Goal: Transaction & Acquisition: Purchase product/service

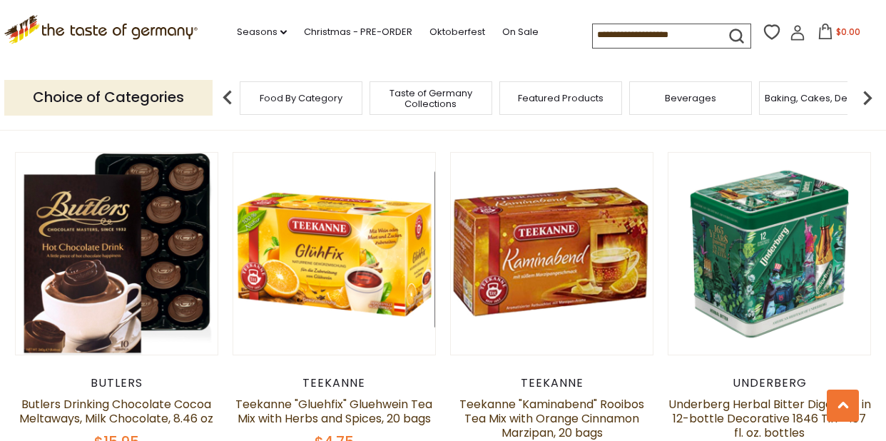
scroll to position [2158, 0]
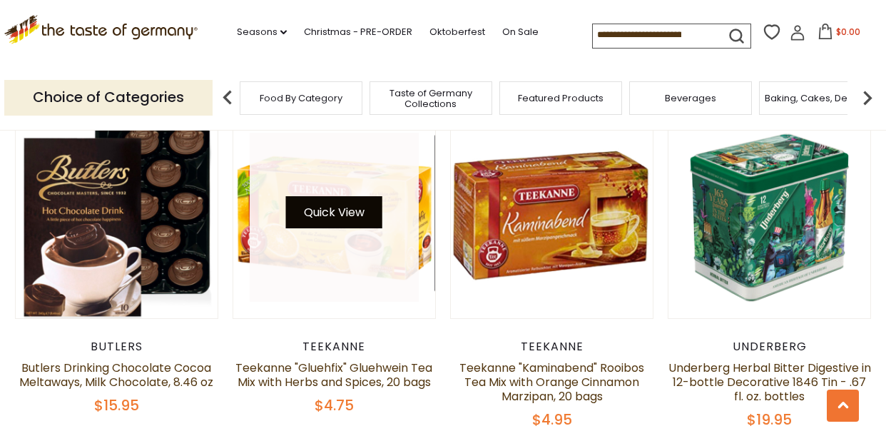
click at [332, 196] on button "Quick View" at bounding box center [334, 212] width 96 height 32
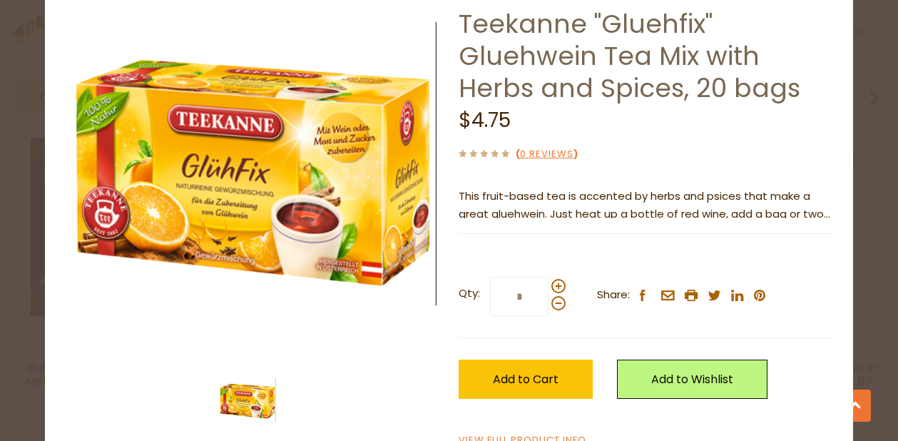
scroll to position [80, 0]
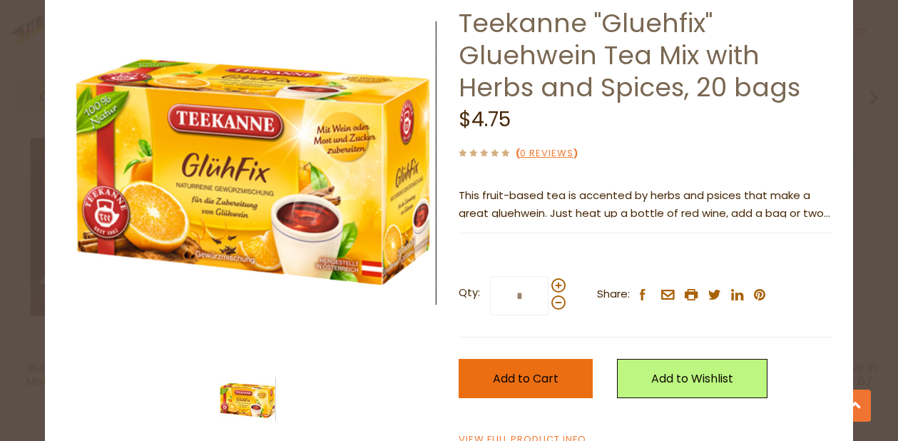
click at [505, 380] on span "Add to Cart" at bounding box center [526, 378] width 66 height 16
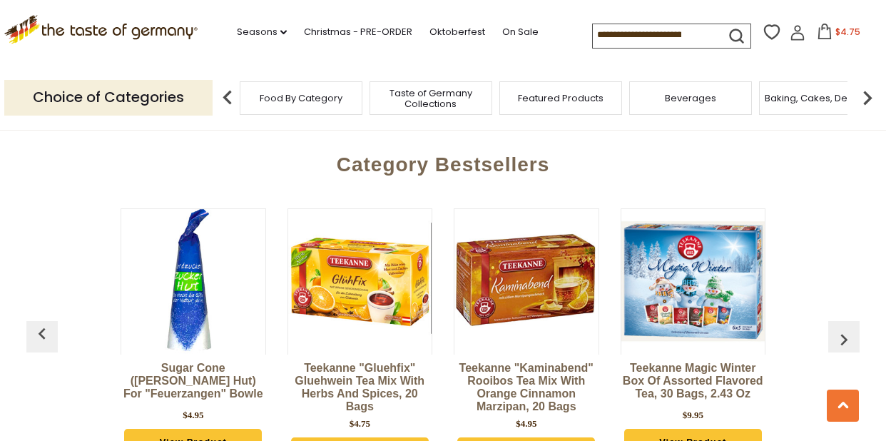
scroll to position [3259, 0]
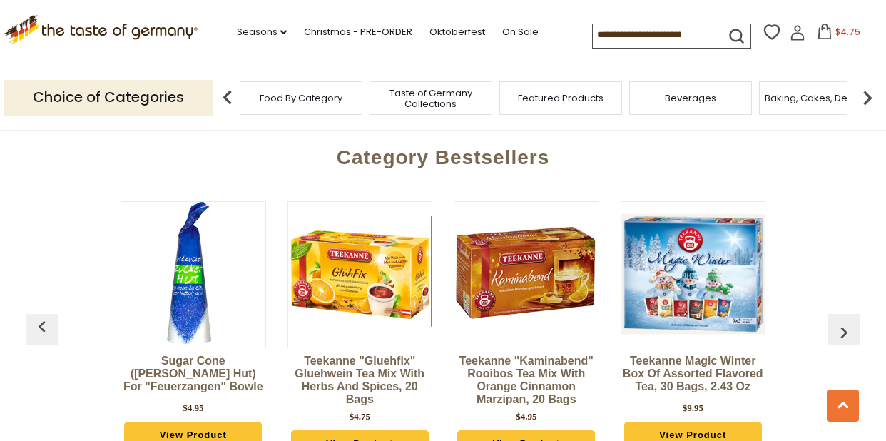
click at [205, 421] on div "Sugar Cone (Zucker Hut) for "Feuerzangen" Bowle $4.95 View Product" at bounding box center [193, 328] width 145 height 269
click at [200, 421] on link "View Product" at bounding box center [193, 434] width 138 height 27
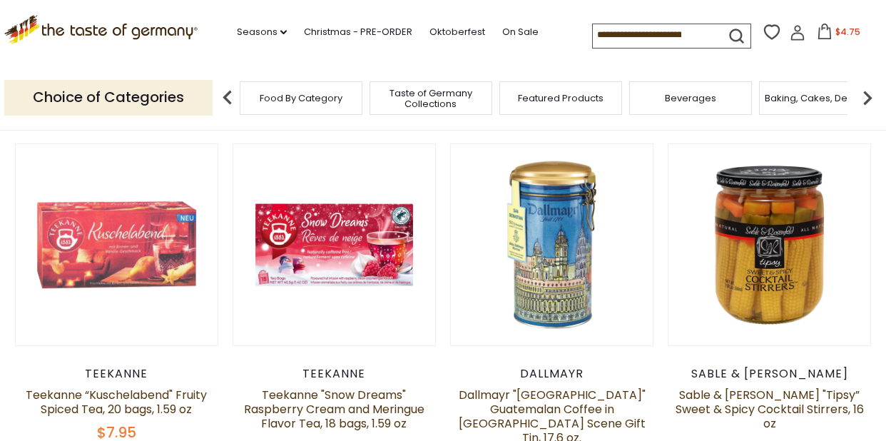
scroll to position [374, 0]
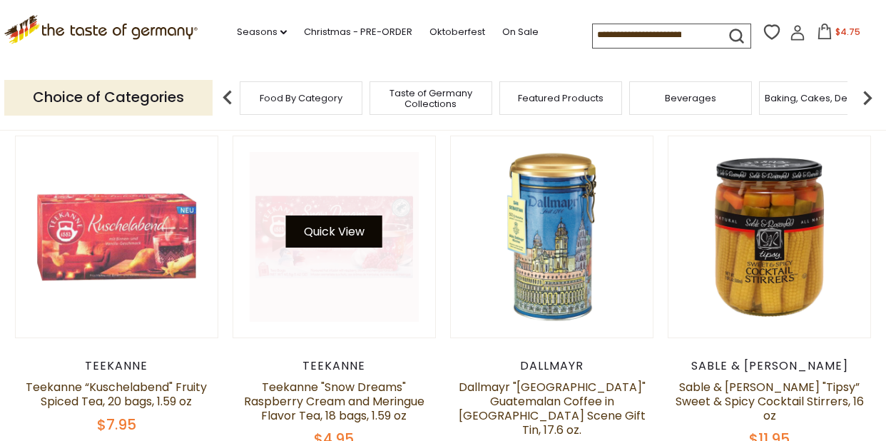
click at [360, 236] on button "Quick View" at bounding box center [334, 231] width 96 height 32
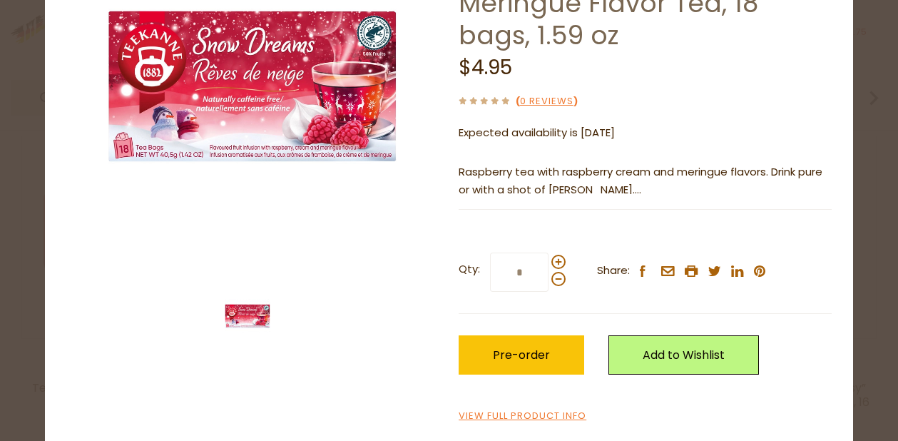
scroll to position [169, 0]
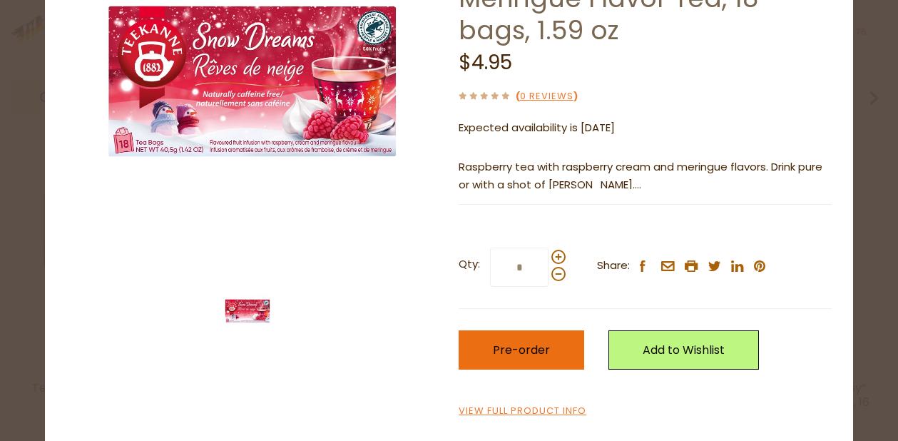
click at [507, 349] on span "Pre-order" at bounding box center [521, 350] width 57 height 16
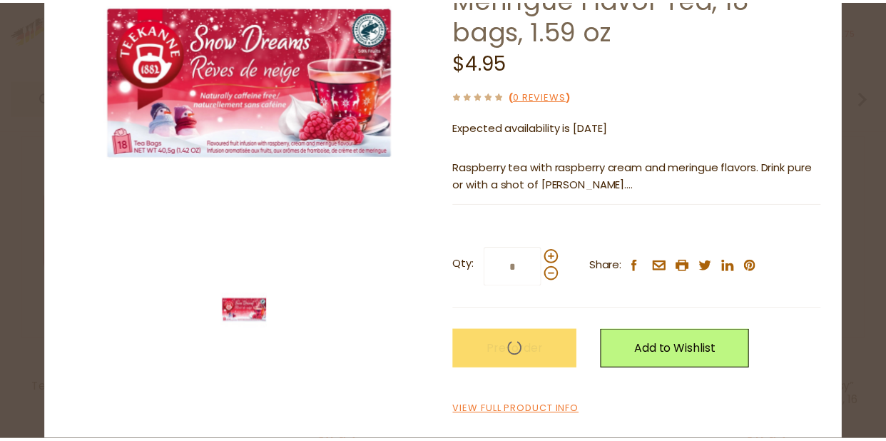
scroll to position [374, 0]
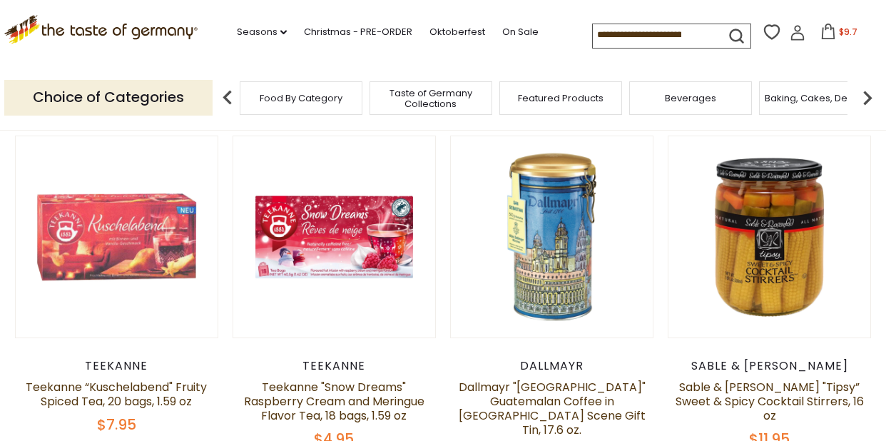
click at [686, 101] on span "Beverages" at bounding box center [690, 98] width 51 height 11
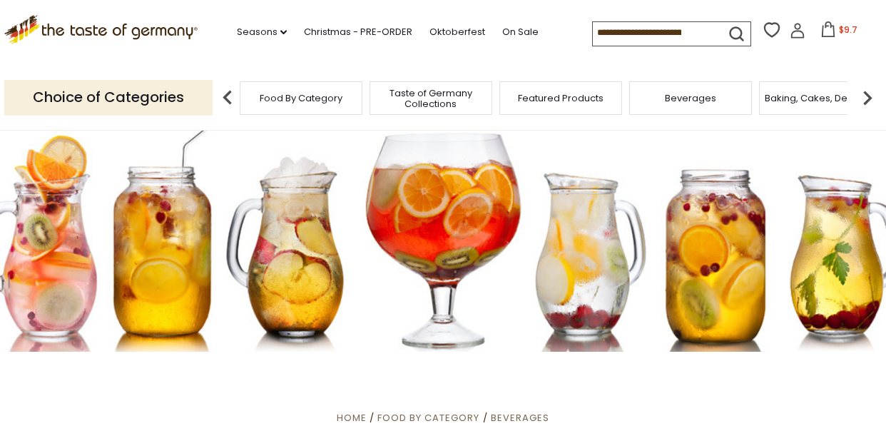
click at [623, 32] on input at bounding box center [653, 32] width 121 height 20
type input "********"
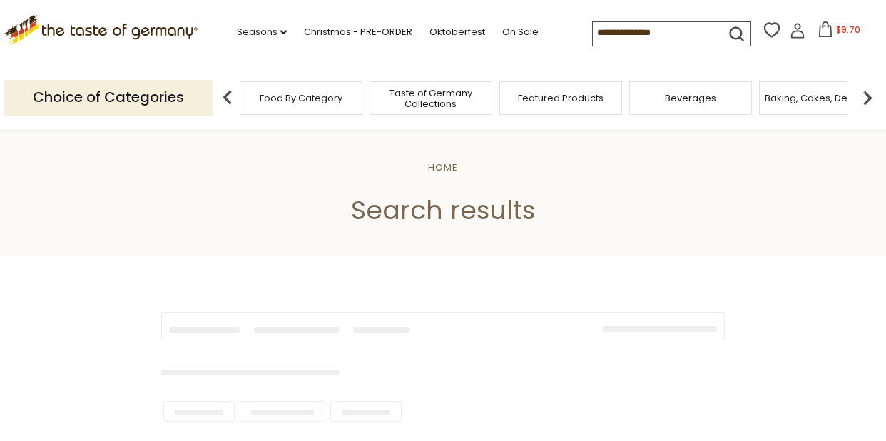
type input "********"
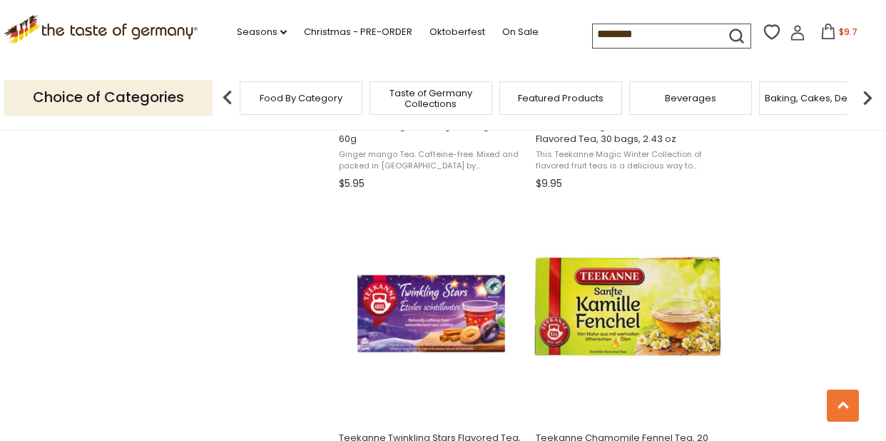
scroll to position [1728, 0]
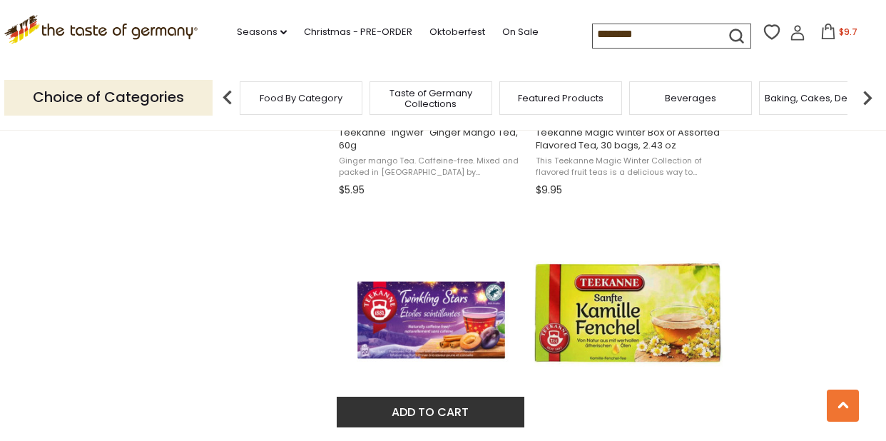
click at [431, 408] on button "Add to cart" at bounding box center [431, 412] width 188 height 31
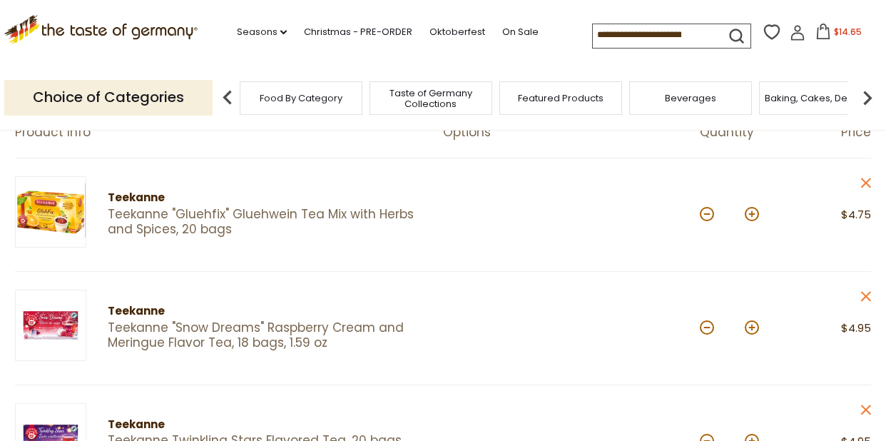
scroll to position [155, 0]
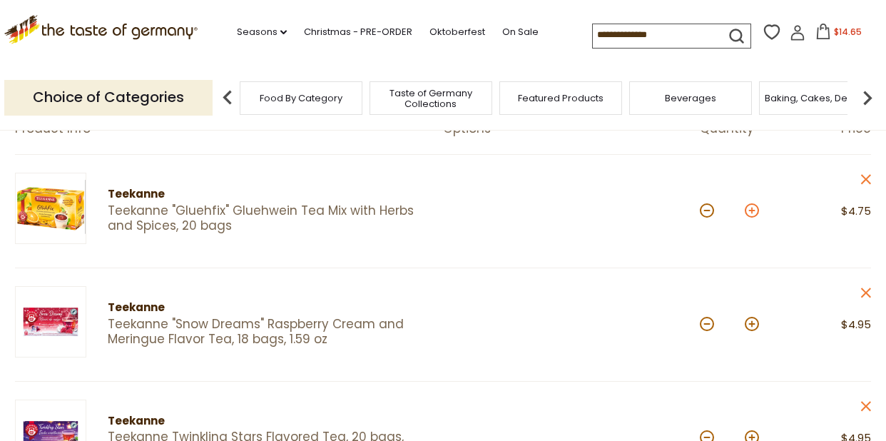
click at [750, 213] on button at bounding box center [752, 210] width 14 height 14
type input "*"
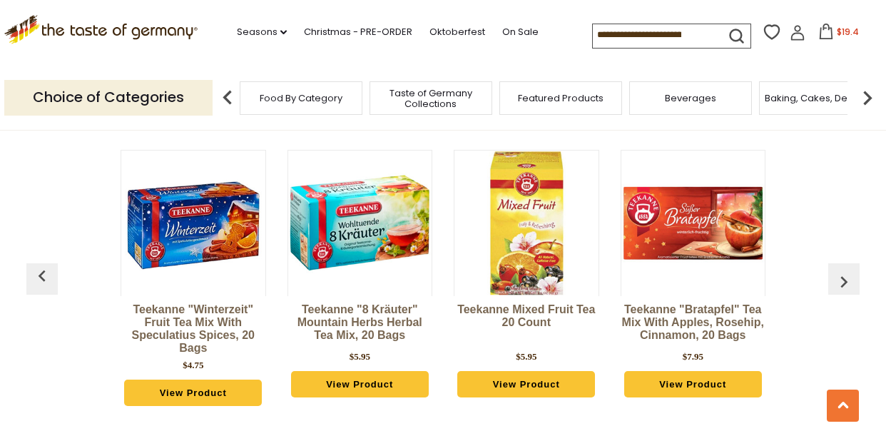
scroll to position [1132, 0]
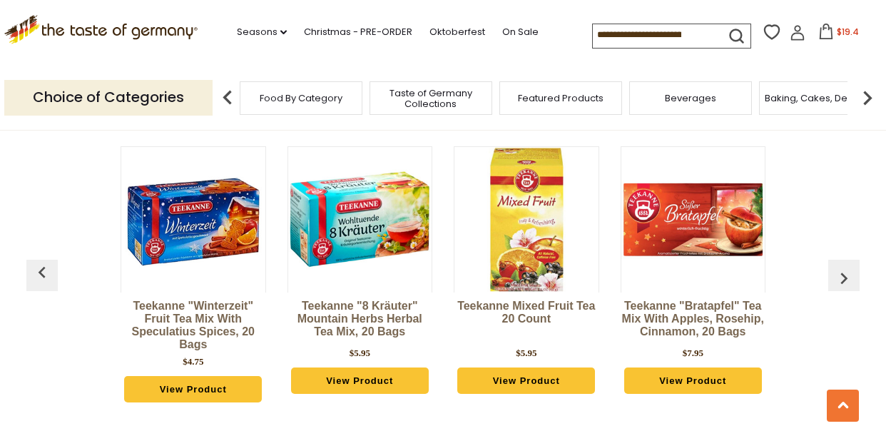
click at [182, 239] on img at bounding box center [193, 220] width 144 height 144
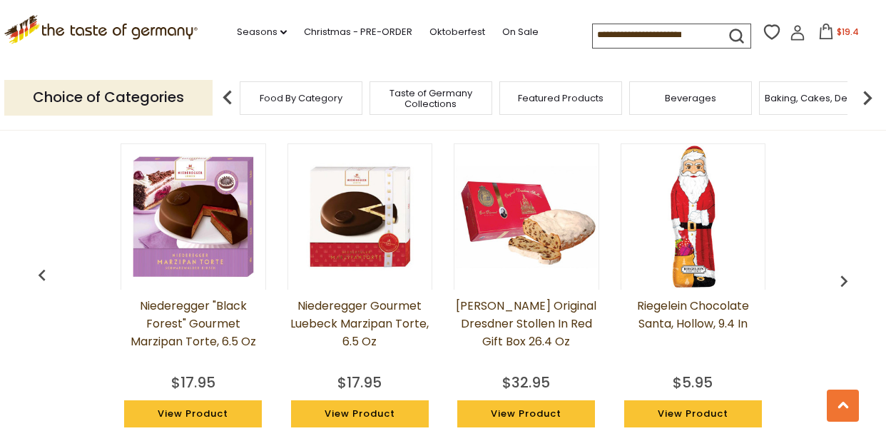
scroll to position [1143, 0]
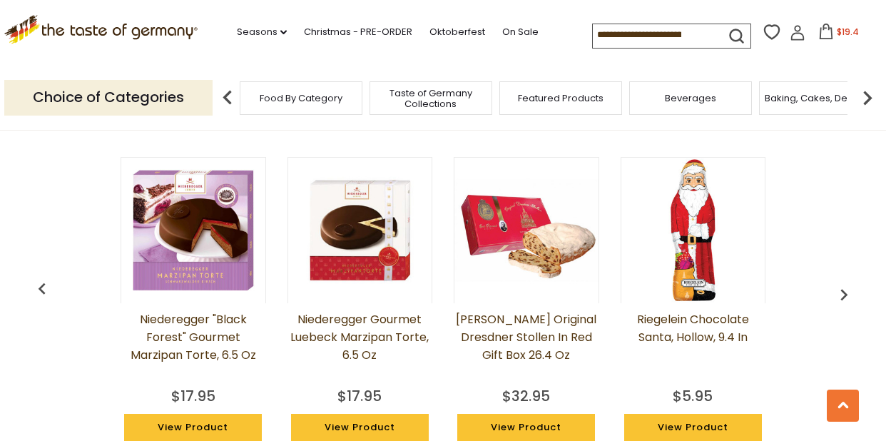
click at [843, 297] on img "button" at bounding box center [843, 294] width 23 height 23
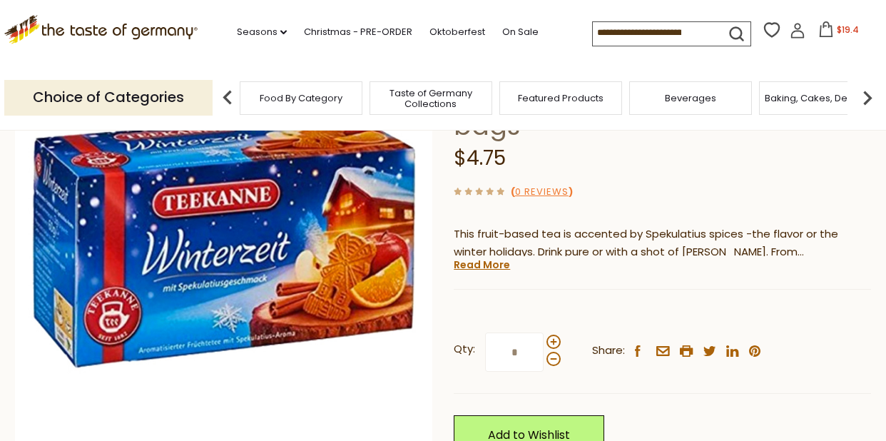
scroll to position [0, 0]
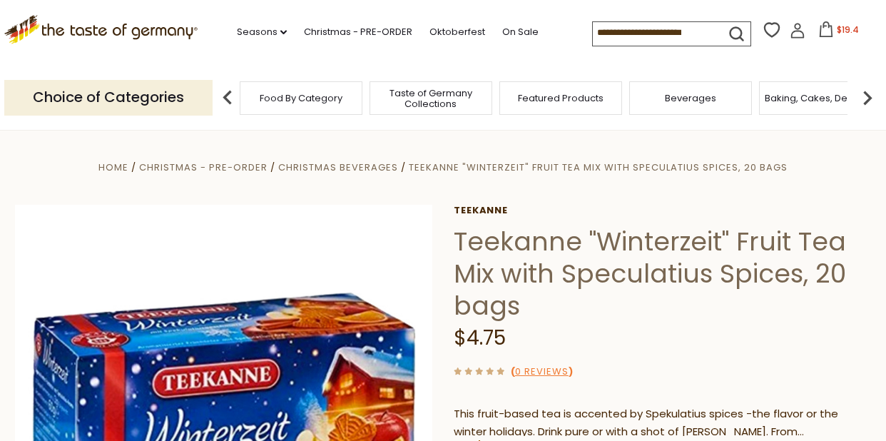
click at [593, 29] on input at bounding box center [653, 32] width 121 height 20
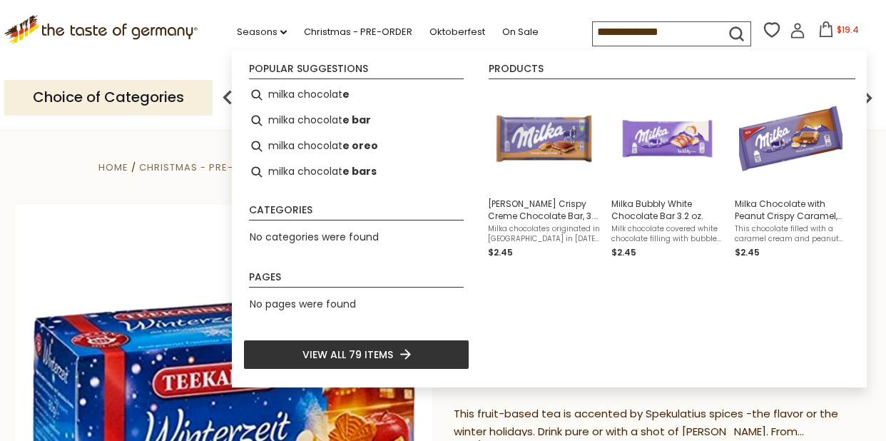
type input "**********"
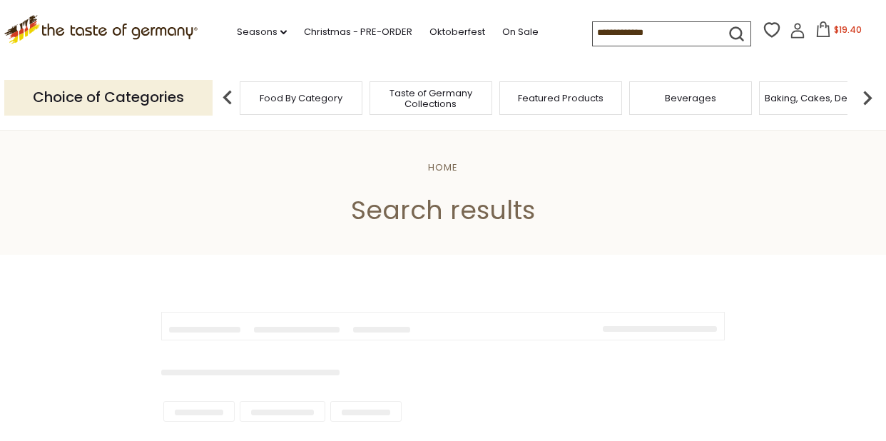
type input "**********"
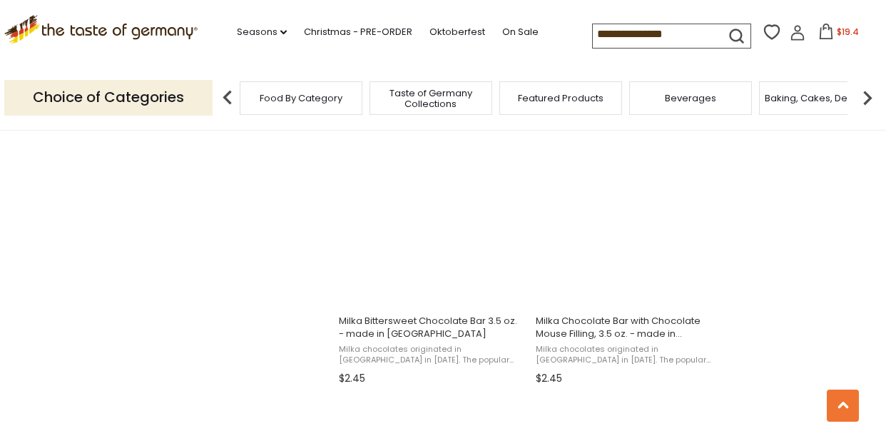
scroll to position [2181, 0]
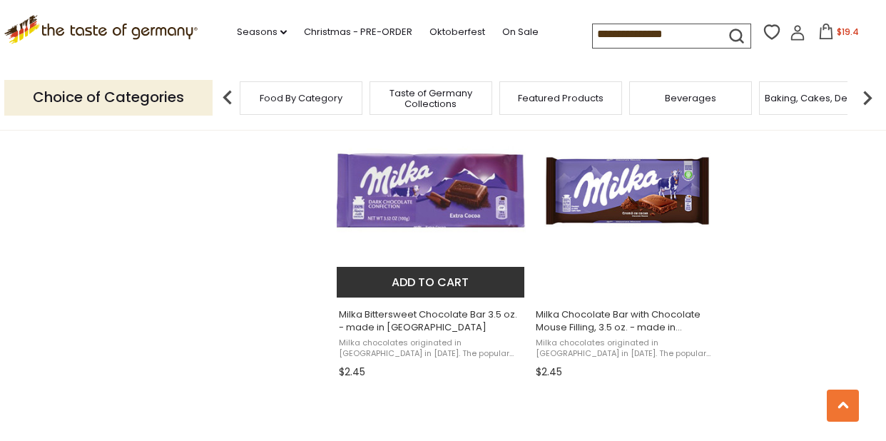
click at [422, 282] on button "Add to cart" at bounding box center [431, 282] width 188 height 31
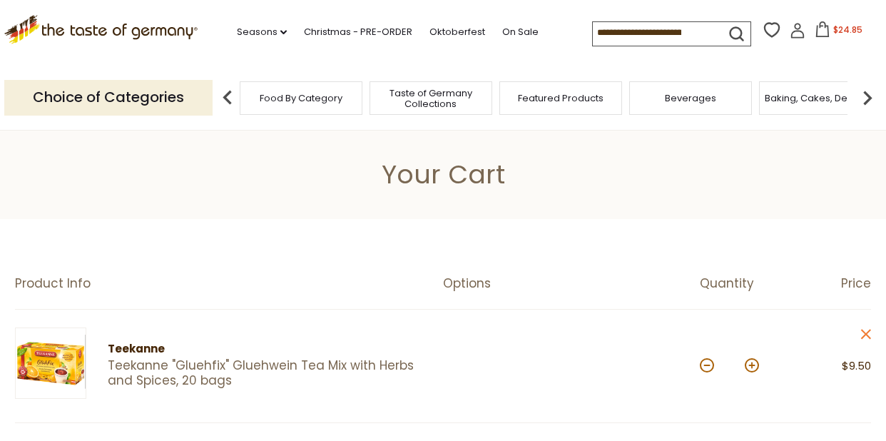
click at [666, 35] on input at bounding box center [653, 32] width 121 height 20
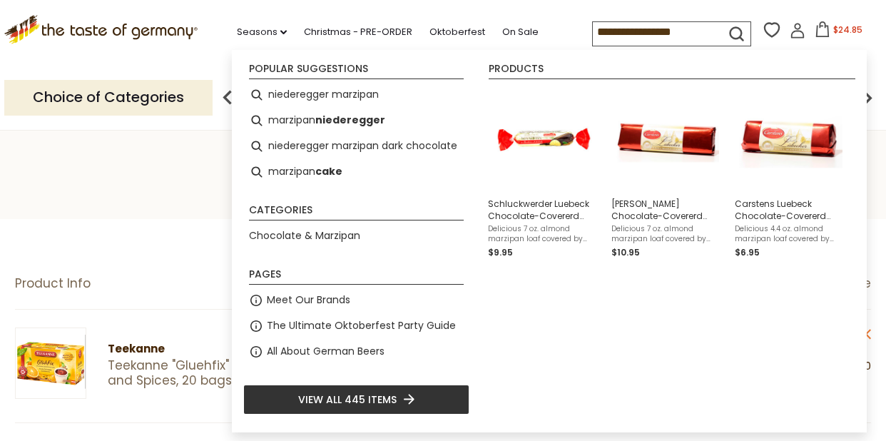
type input "**********"
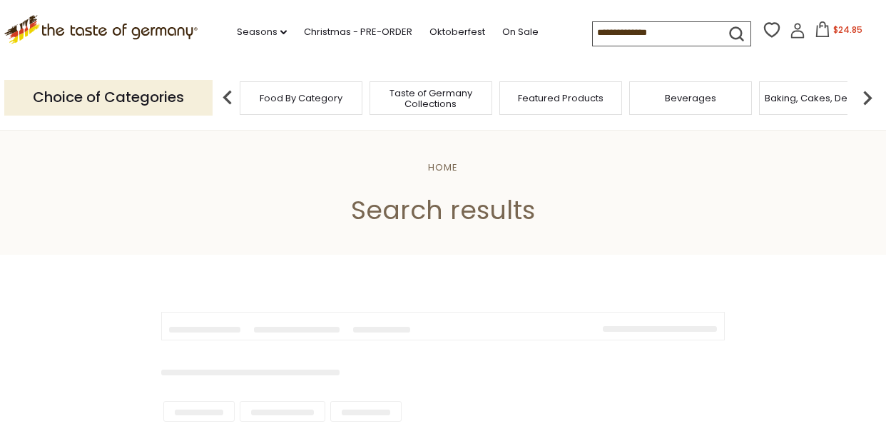
type input "**********"
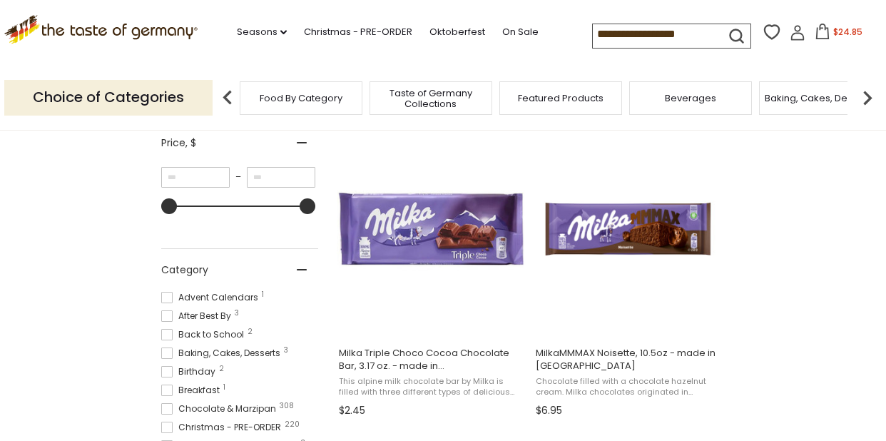
scroll to position [270, 0]
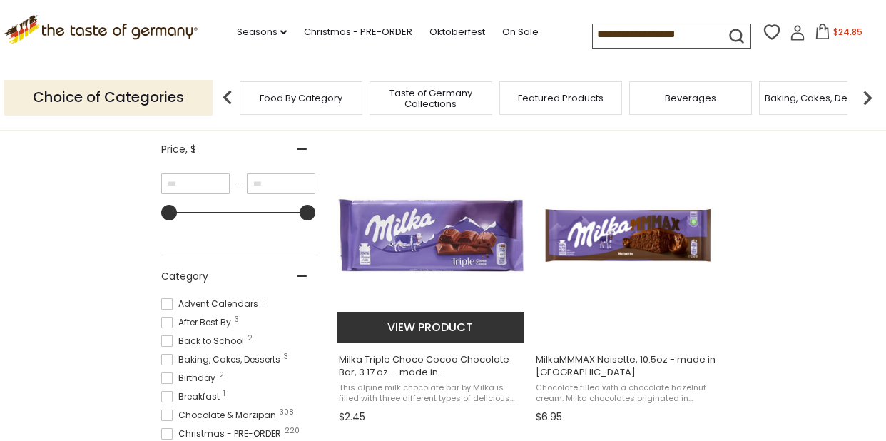
click at [451, 250] on img "Milka Triple Choco Cocoa Chocolate Bar, 3.17 oz. - made in Germany" at bounding box center [431, 235] width 189 height 189
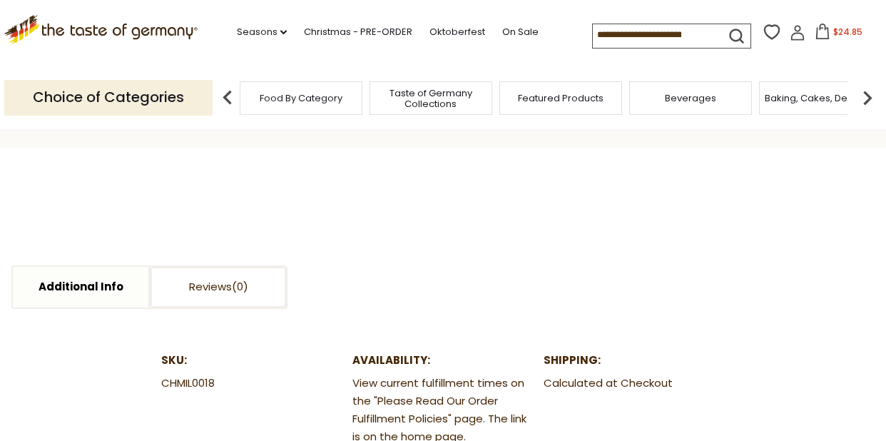
scroll to position [27, 0]
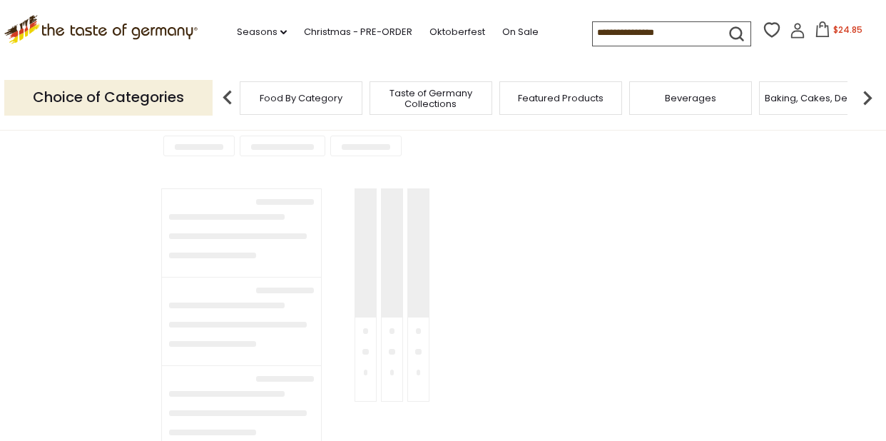
type input "**********"
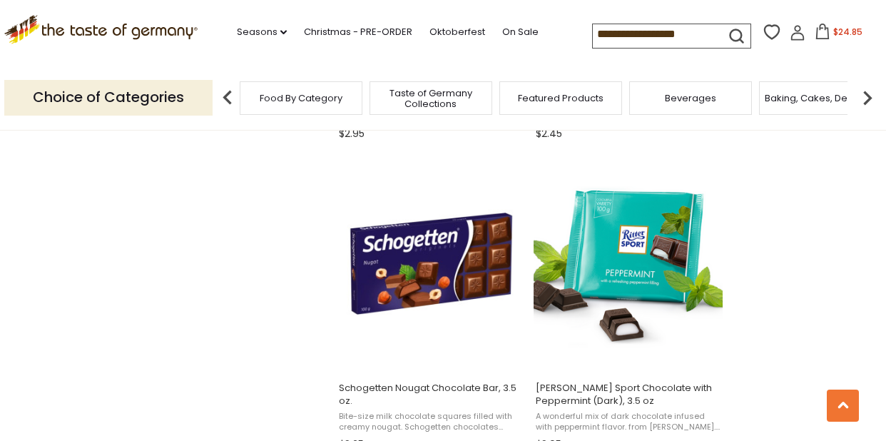
scroll to position [1834, 0]
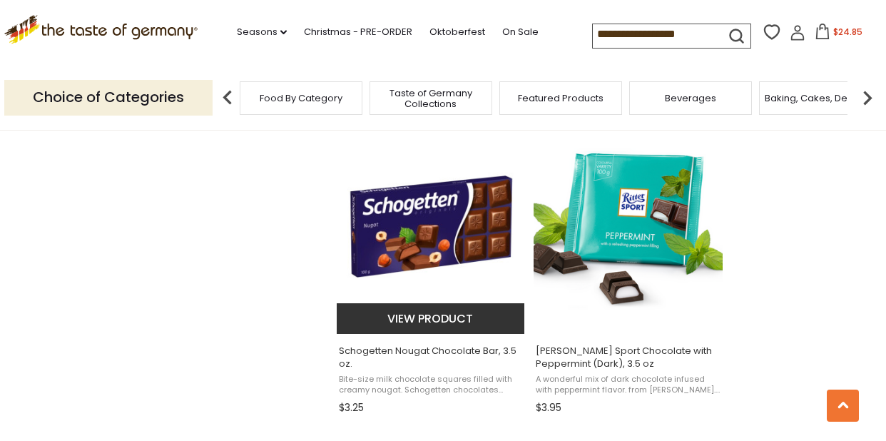
click at [406, 235] on img "Schogetten Nougat Chocolate Bar, 3.5 oz." at bounding box center [431, 226] width 189 height 189
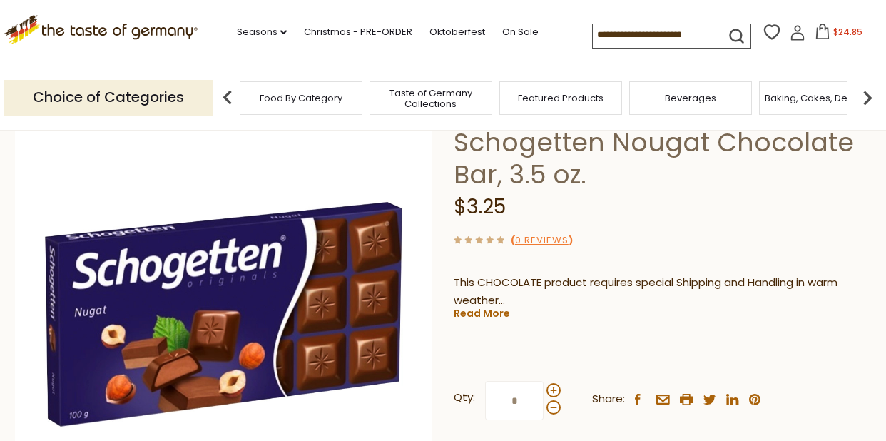
scroll to position [103, 0]
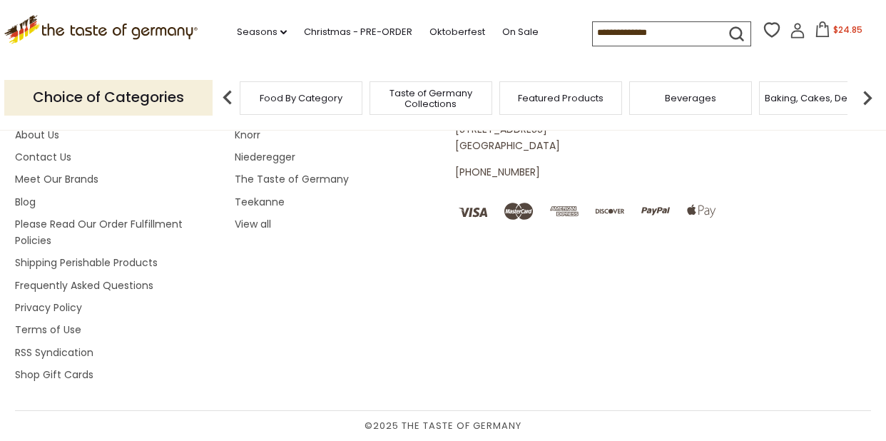
type input "**********"
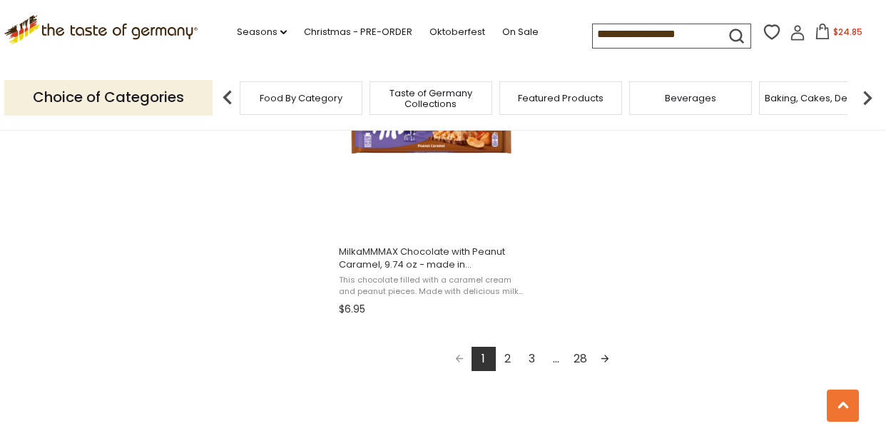
scroll to position [2562, 0]
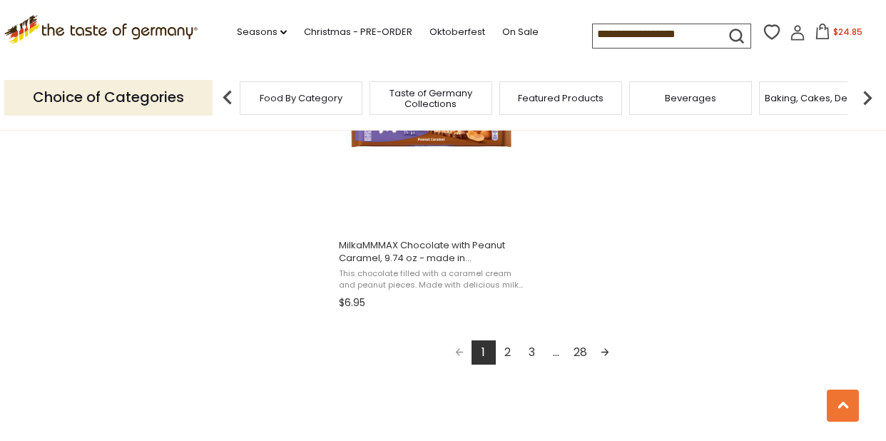
click at [508, 353] on link "2" at bounding box center [508, 352] width 24 height 24
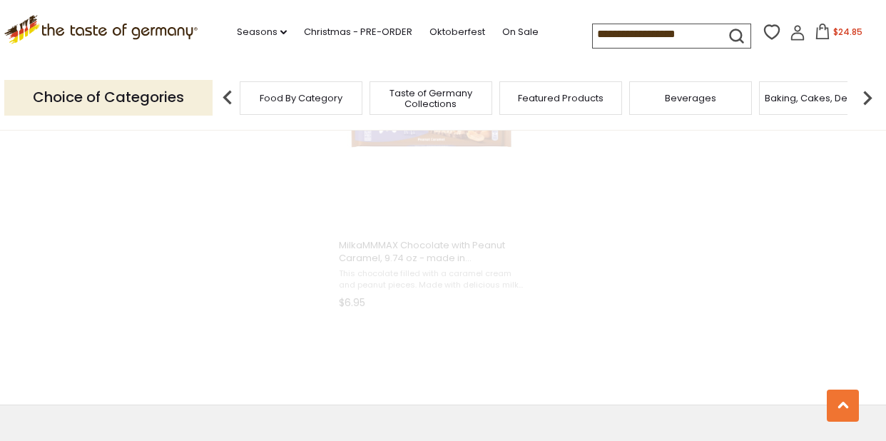
scroll to position [2356, 0]
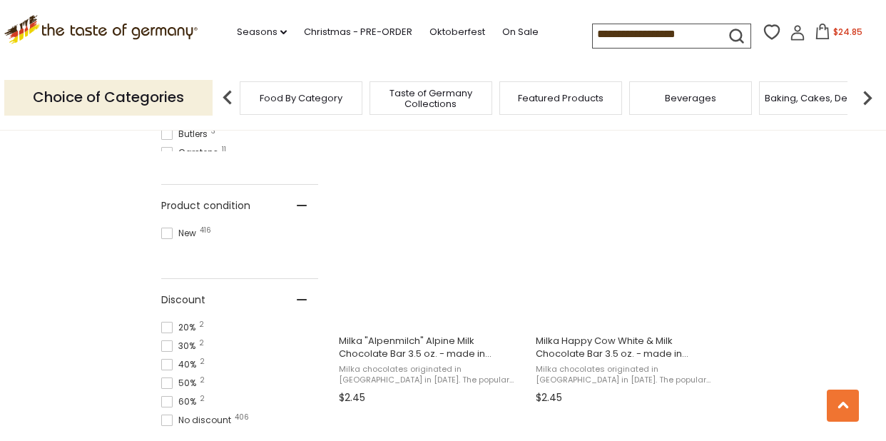
scroll to position [916, 0]
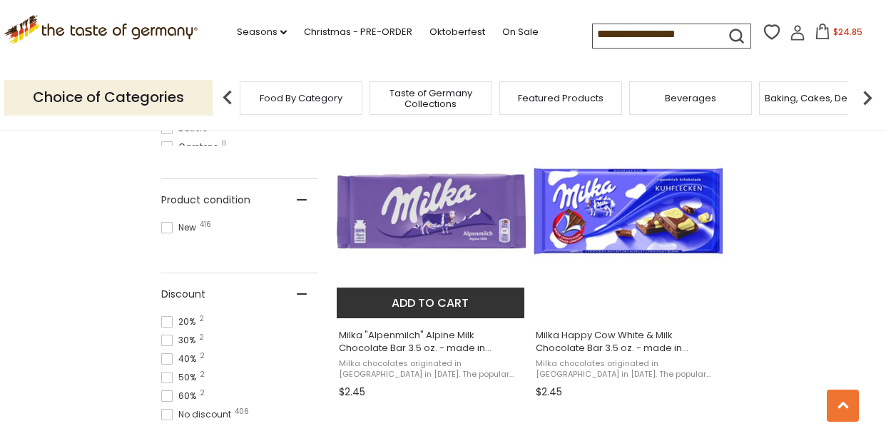
click at [434, 305] on button "Add to cart" at bounding box center [431, 302] width 188 height 31
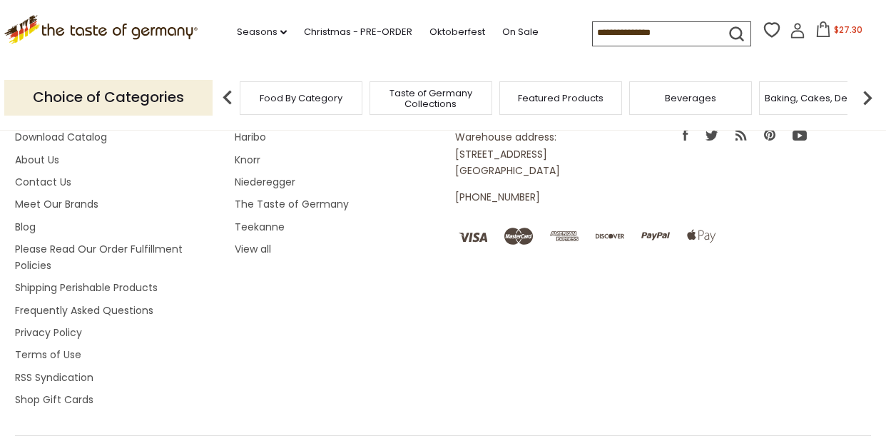
type input "**********"
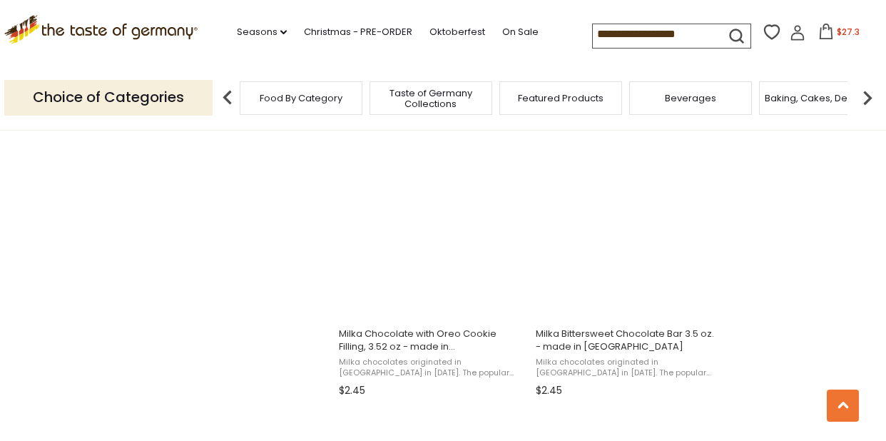
scroll to position [1858, 0]
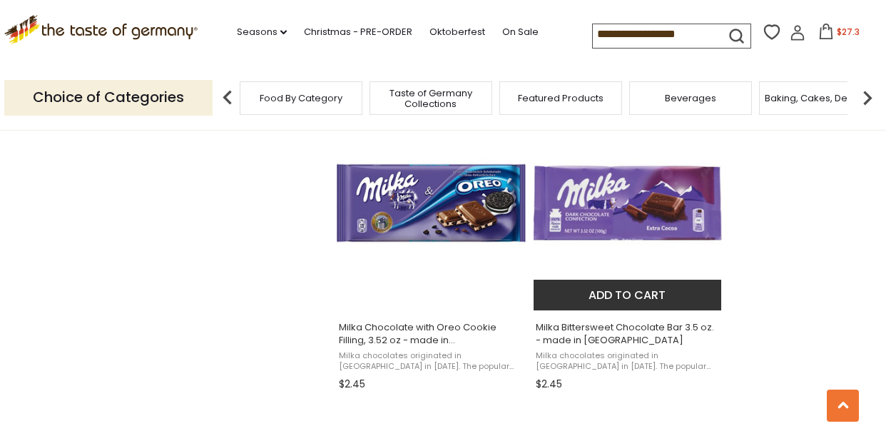
click at [633, 295] on button "Add to cart" at bounding box center [627, 295] width 188 height 31
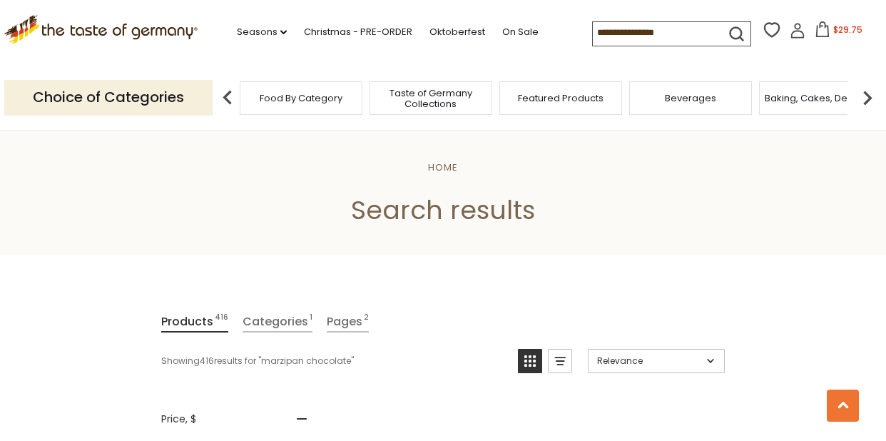
type input "**********"
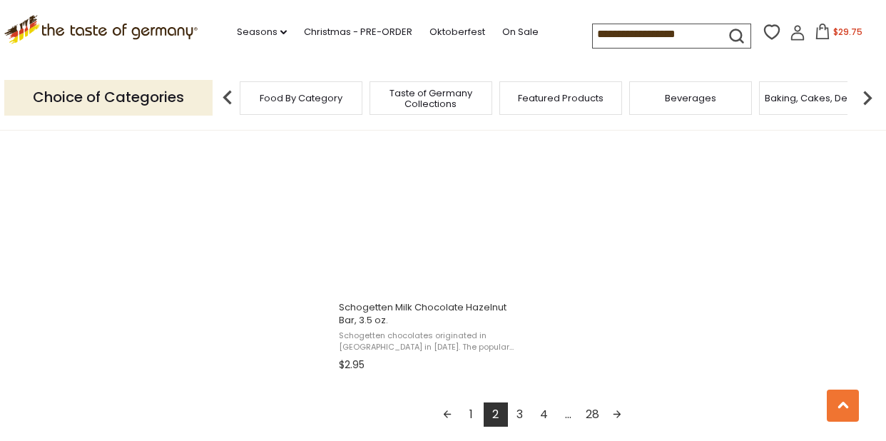
scroll to position [2505, 0]
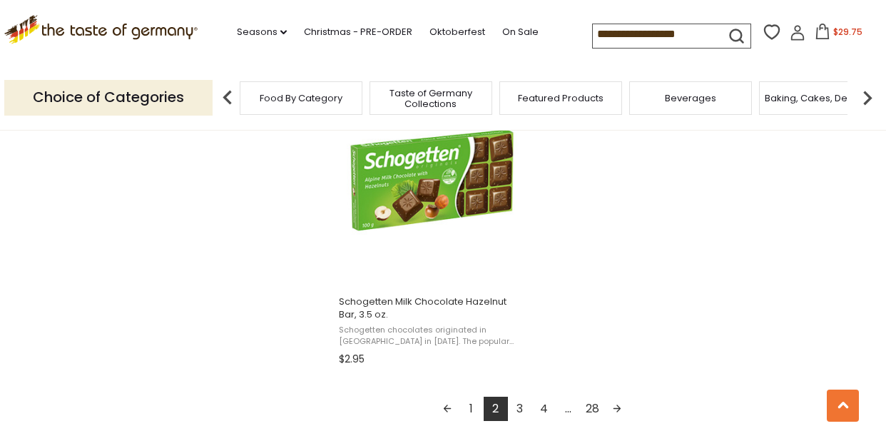
click at [518, 406] on link "3" at bounding box center [520, 409] width 24 height 24
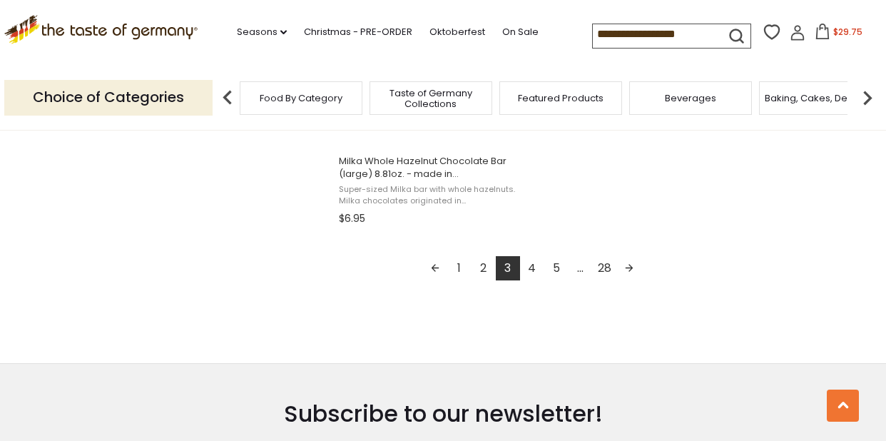
scroll to position [2652, 0]
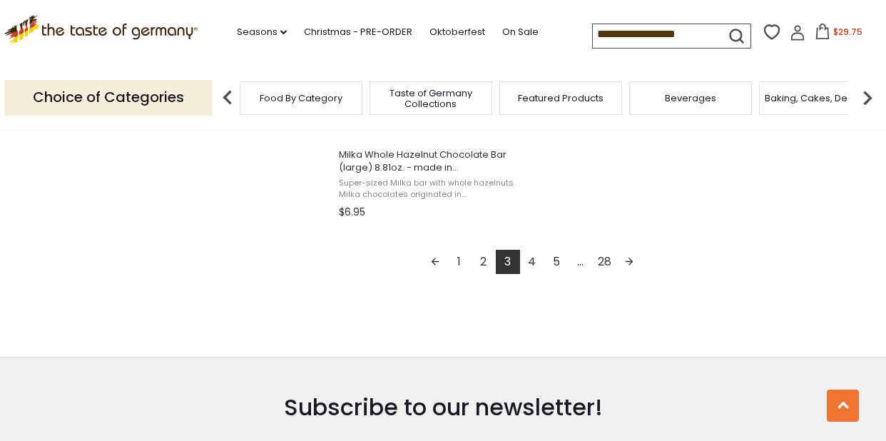
click at [531, 260] on link "4" at bounding box center [532, 262] width 24 height 24
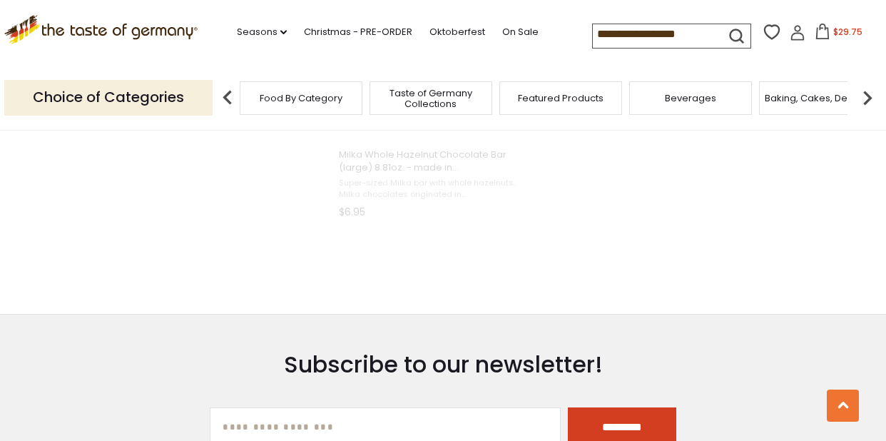
scroll to position [2071, 0]
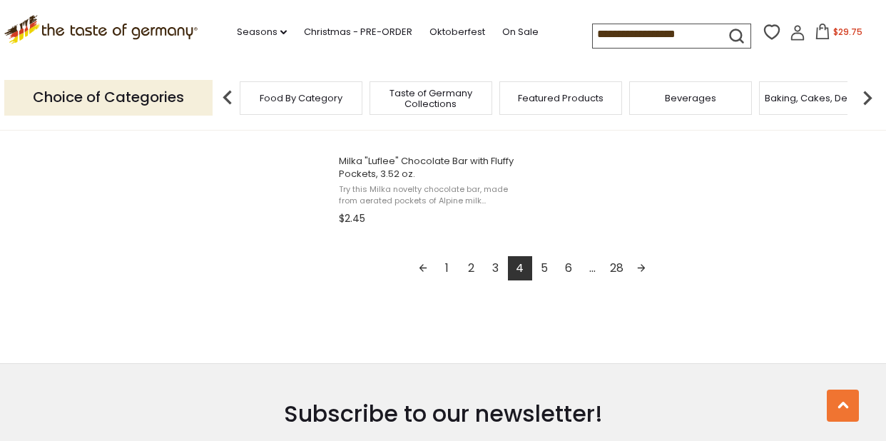
scroll to position [2652, 0]
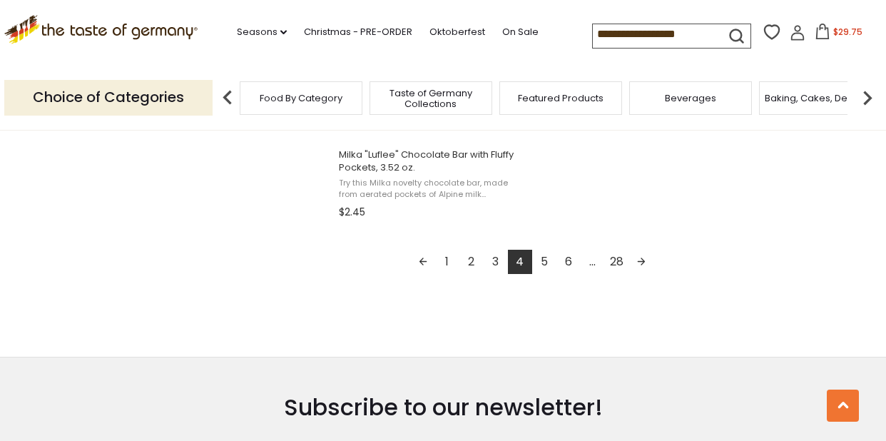
click at [543, 260] on link "5" at bounding box center [544, 262] width 24 height 24
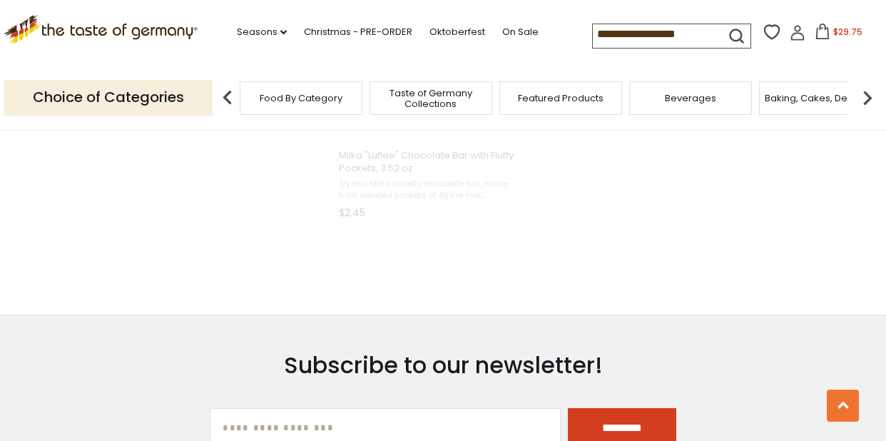
scroll to position [752, 0]
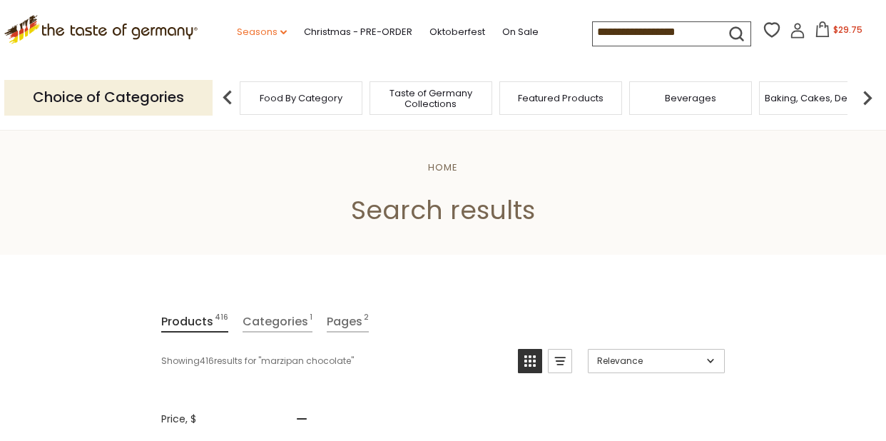
click at [250, 32] on link "Seasons dropdown_arrow" at bounding box center [262, 32] width 50 height 16
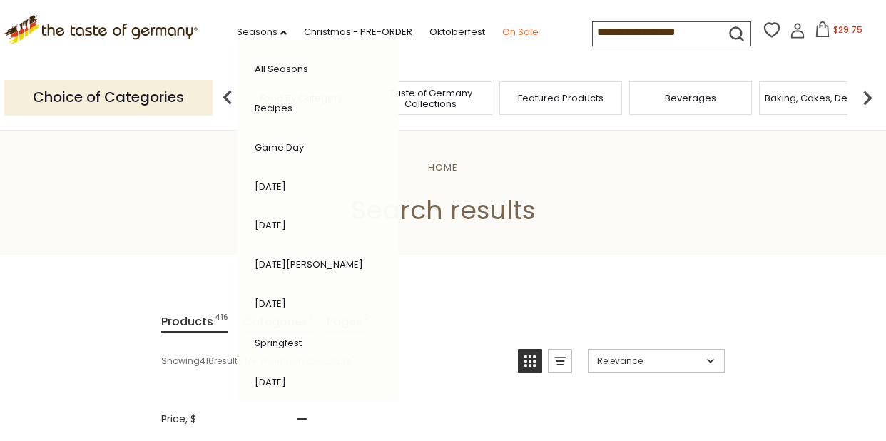
click at [521, 33] on link "On Sale" at bounding box center [520, 32] width 36 height 16
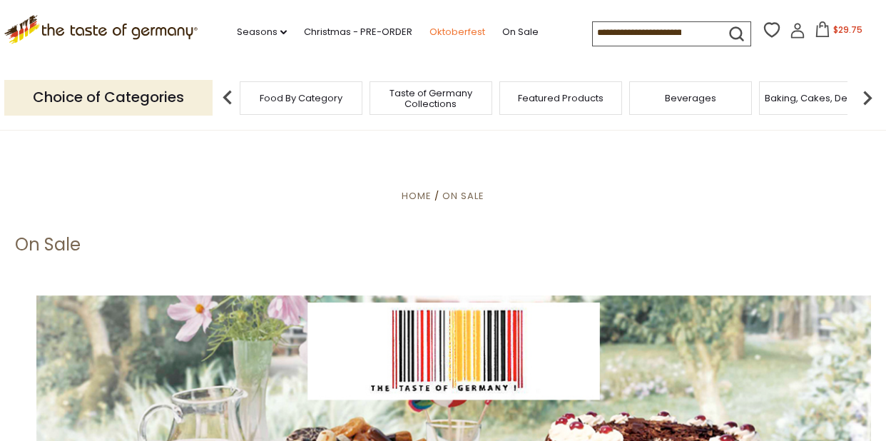
click at [461, 32] on link "Oktoberfest" at bounding box center [457, 32] width 56 height 16
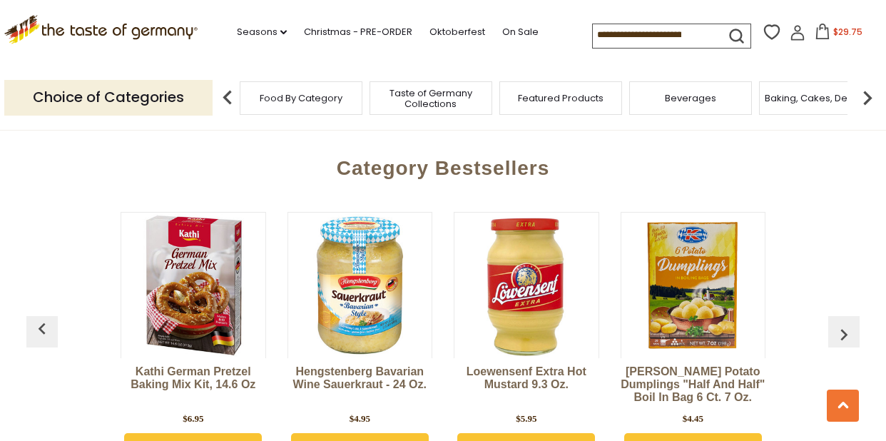
scroll to position [3760, 0]
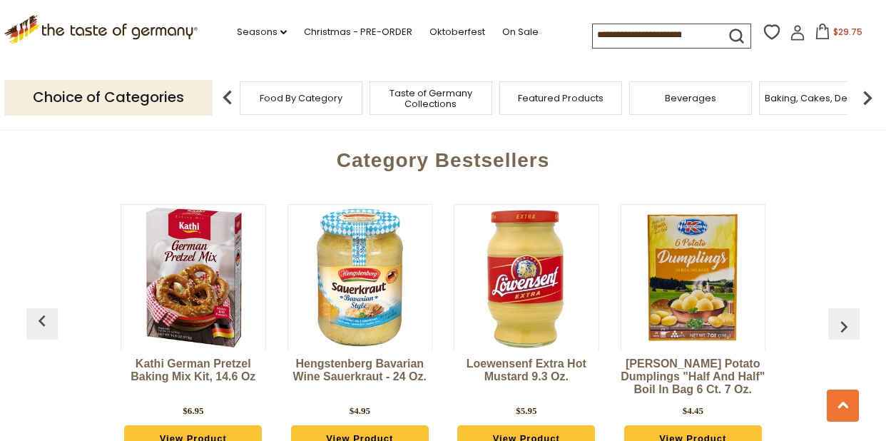
click at [195, 275] on img at bounding box center [193, 277] width 144 height 144
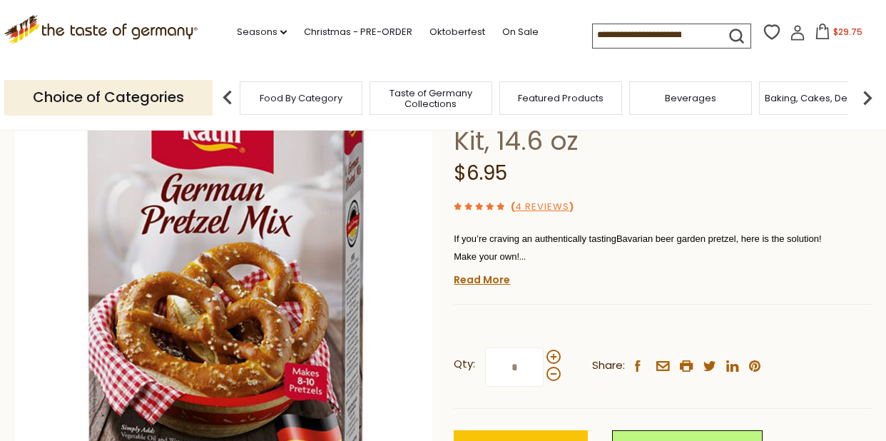
scroll to position [137, 0]
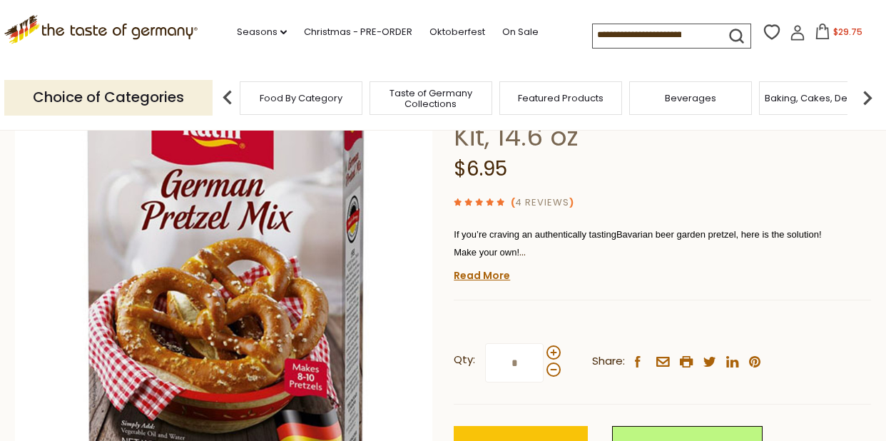
click at [548, 200] on link "4 Reviews" at bounding box center [542, 202] width 54 height 15
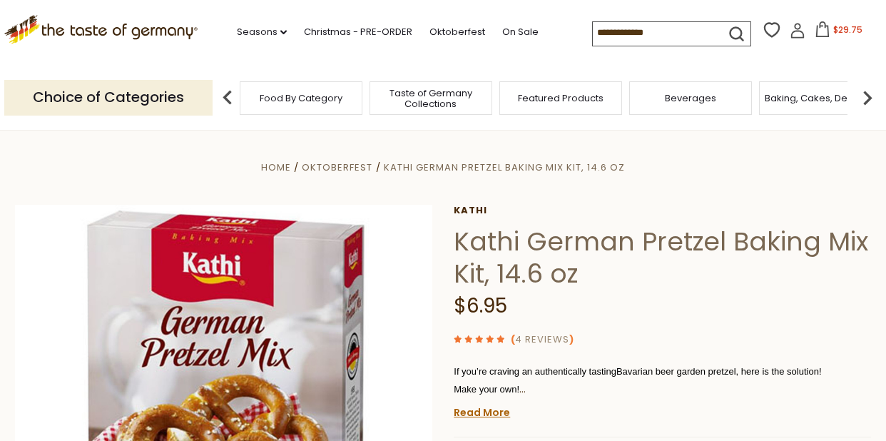
click at [553, 339] on link "4 Reviews" at bounding box center [542, 339] width 54 height 15
click at [432, 102] on span "Taste of Germany Collections" at bounding box center [431, 98] width 114 height 21
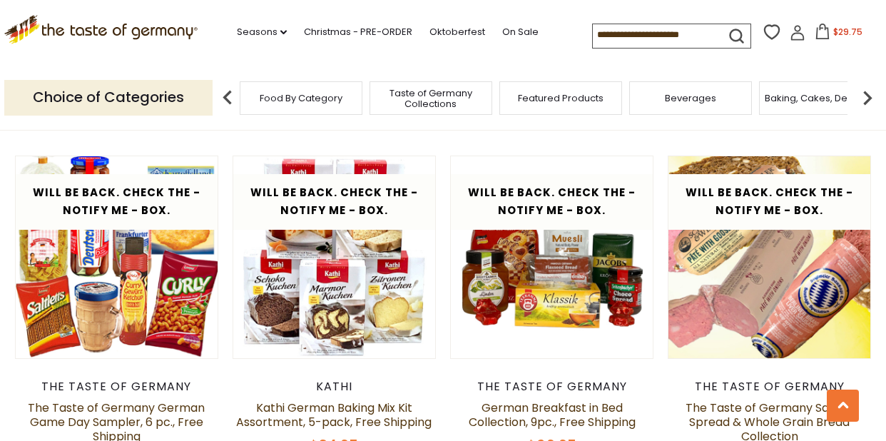
scroll to position [1916, 0]
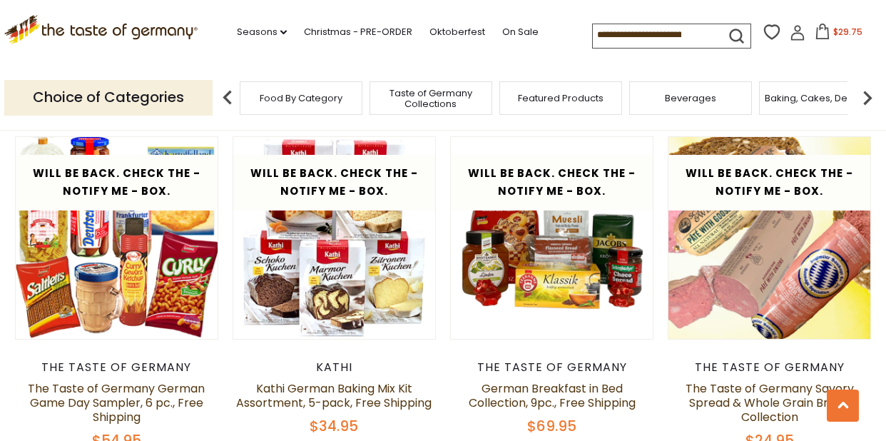
click at [623, 38] on input at bounding box center [653, 34] width 121 height 20
type input "**********"
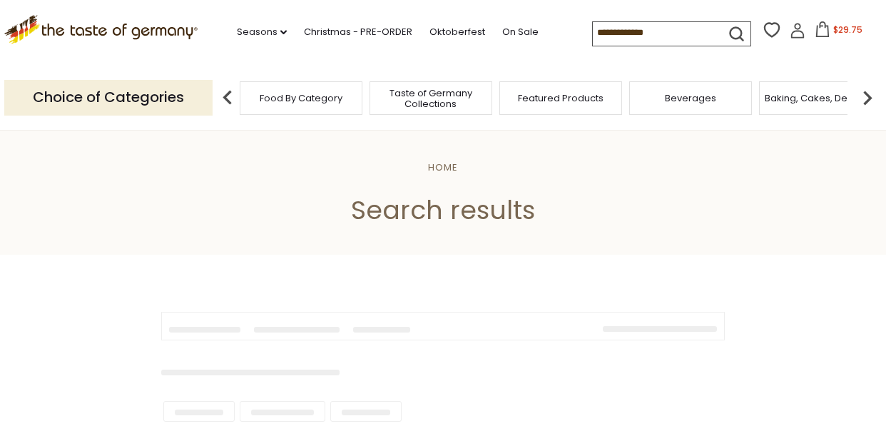
type input "**********"
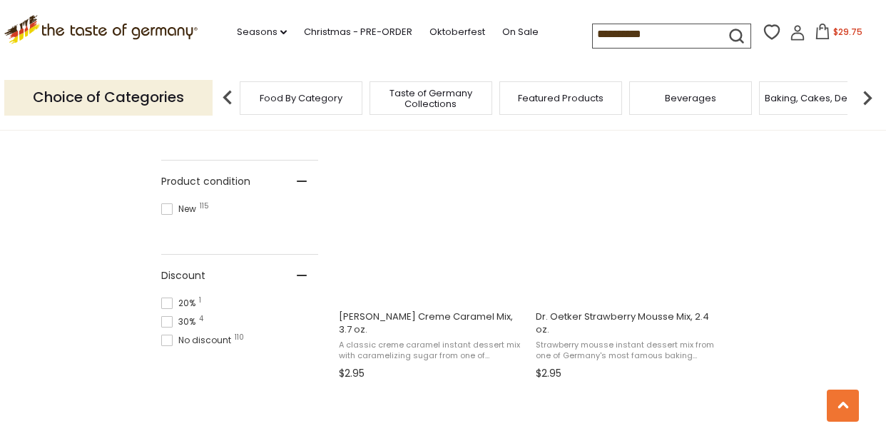
scroll to position [941, 0]
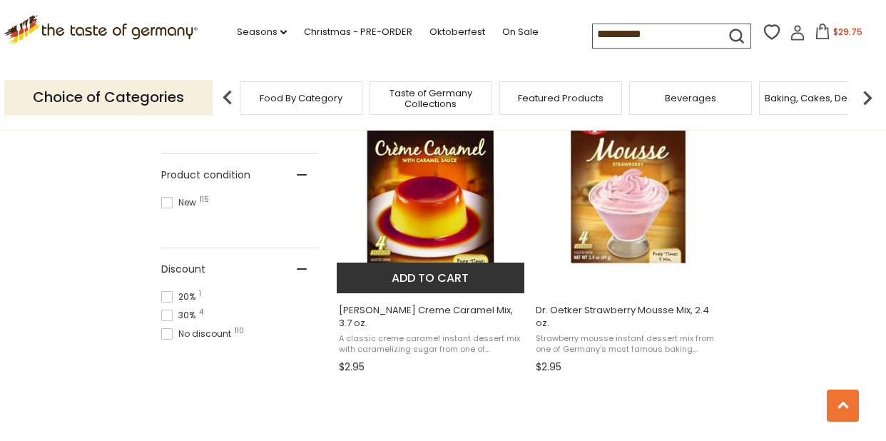
click at [419, 281] on button "Add to cart" at bounding box center [431, 277] width 188 height 31
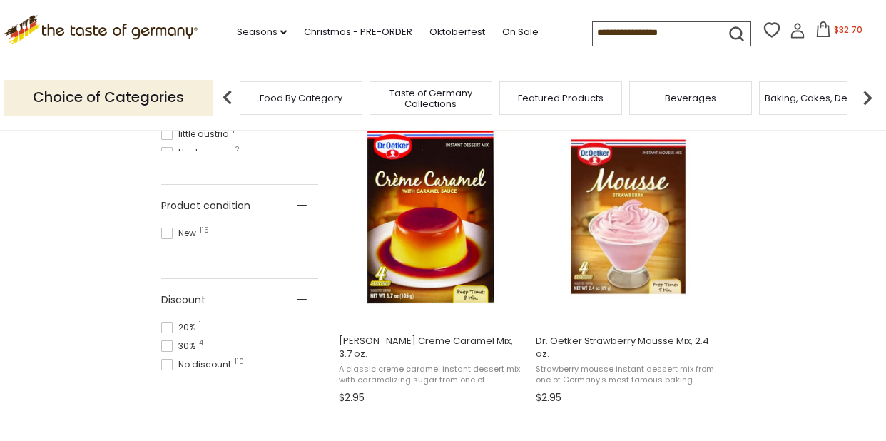
type input "**********"
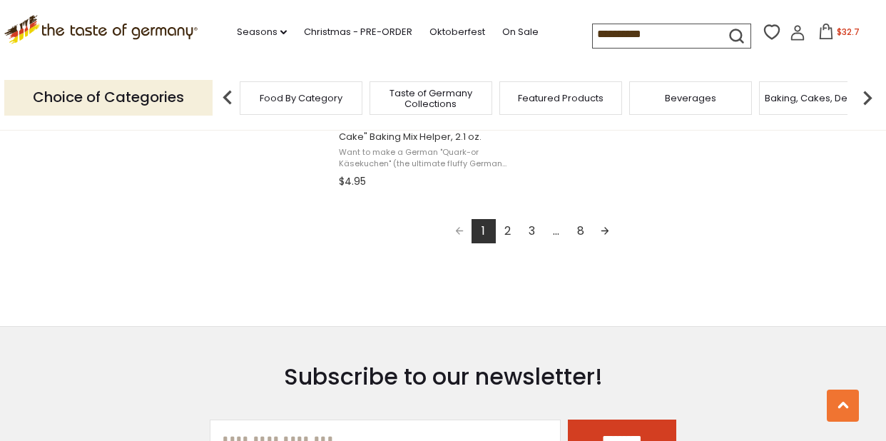
scroll to position [2591, 0]
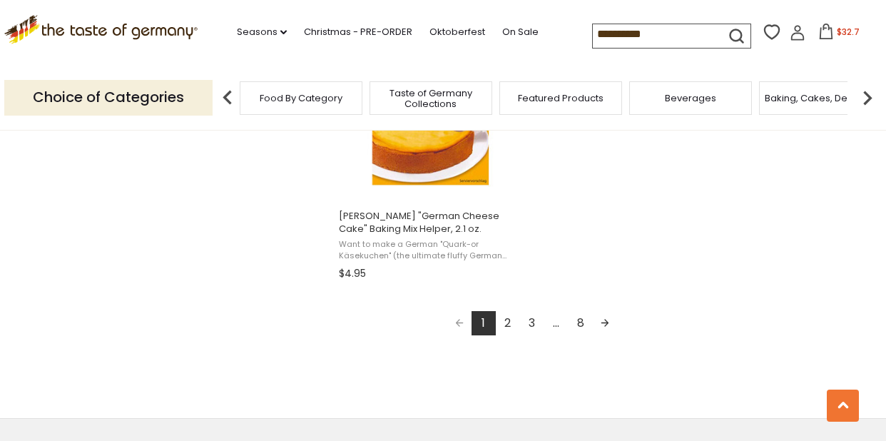
click at [508, 321] on link "2" at bounding box center [508, 323] width 24 height 24
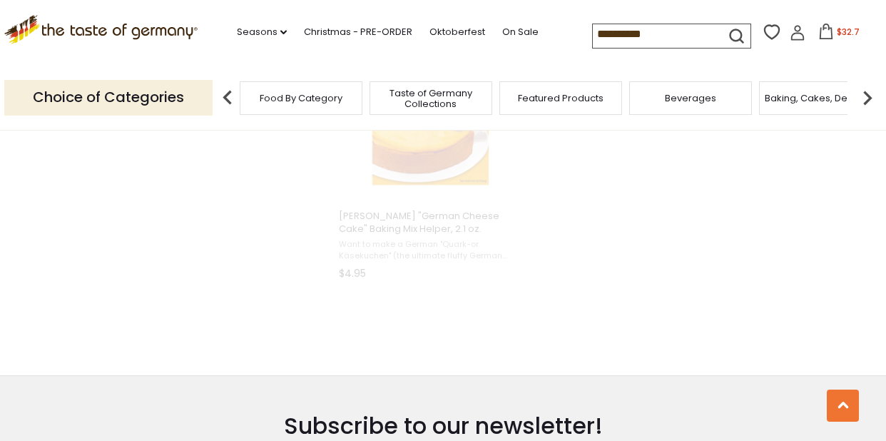
scroll to position [1865, 0]
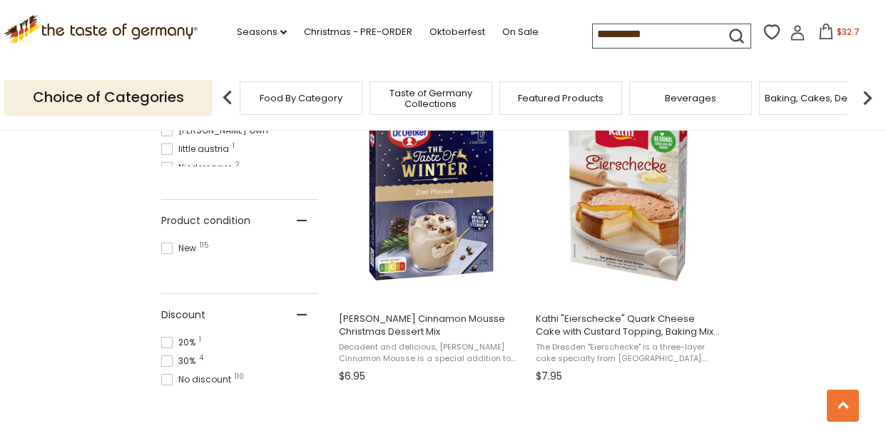
scroll to position [920, 0]
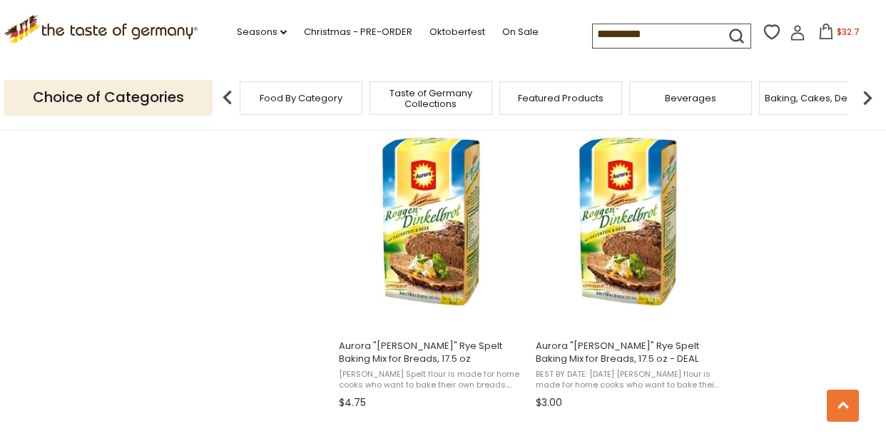
scroll to position [1186, 0]
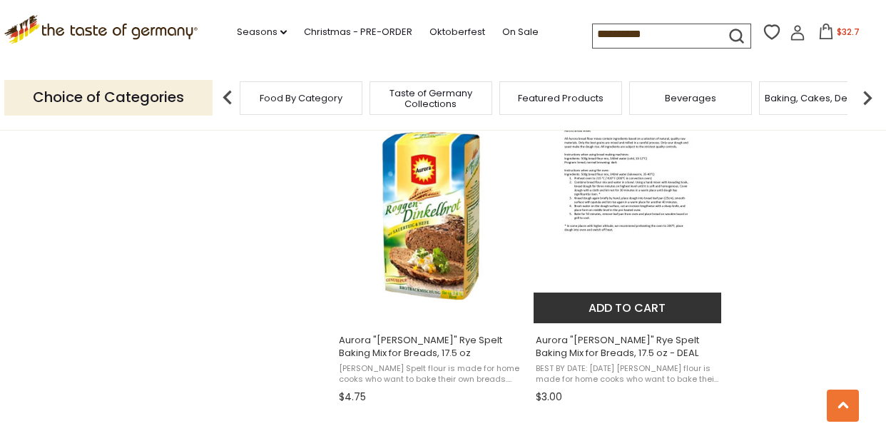
click at [614, 305] on button "Add to cart" at bounding box center [627, 307] width 188 height 31
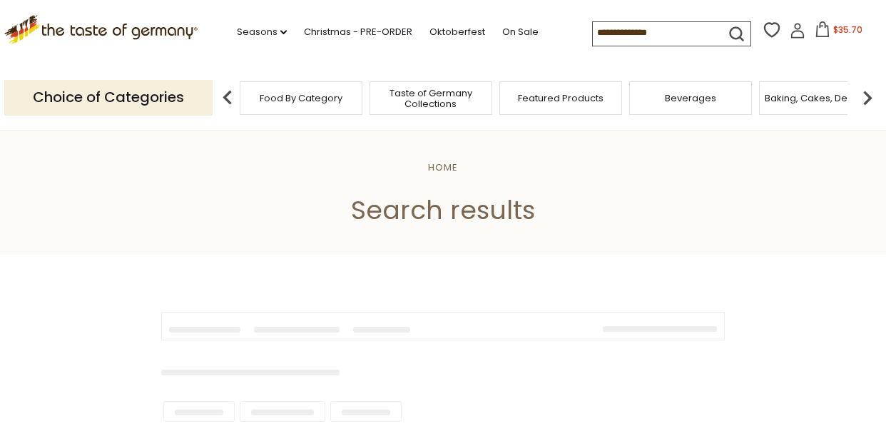
type input "**********"
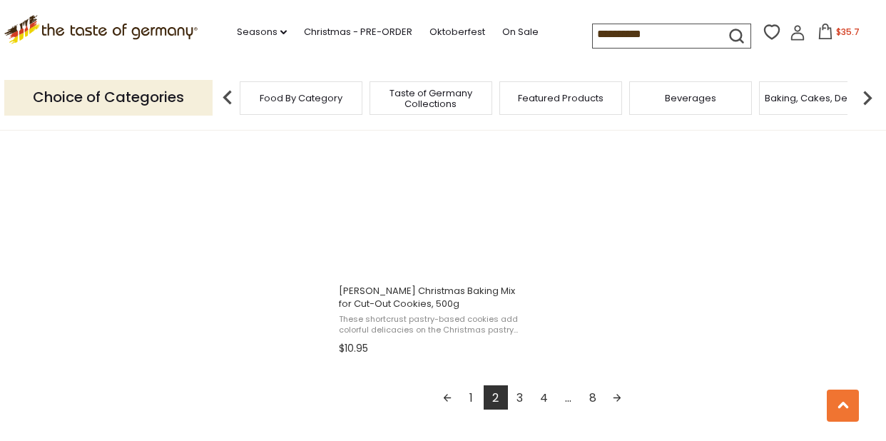
scroll to position [2522, 0]
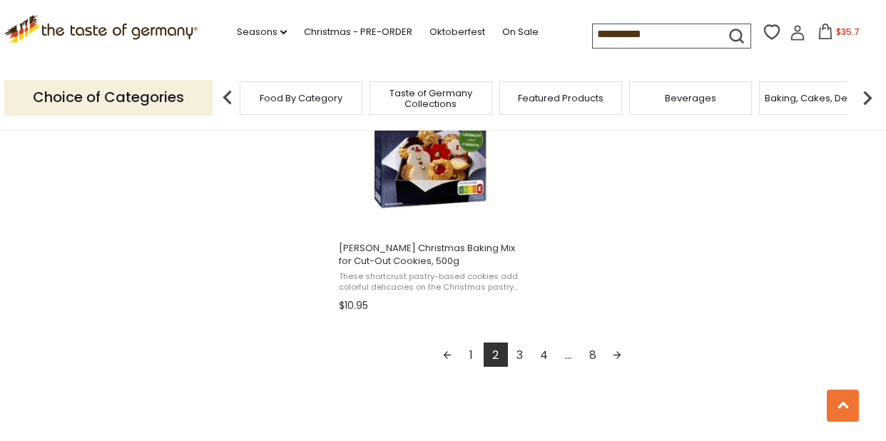
click at [519, 356] on link "3" at bounding box center [520, 354] width 24 height 24
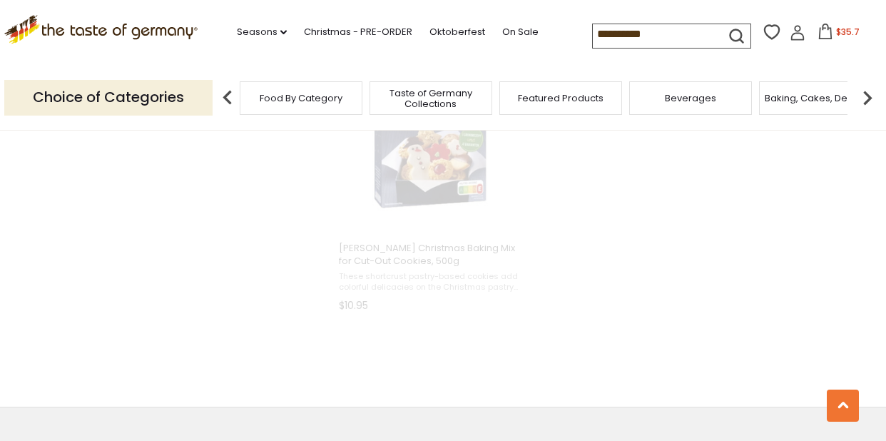
scroll to position [2010, 0]
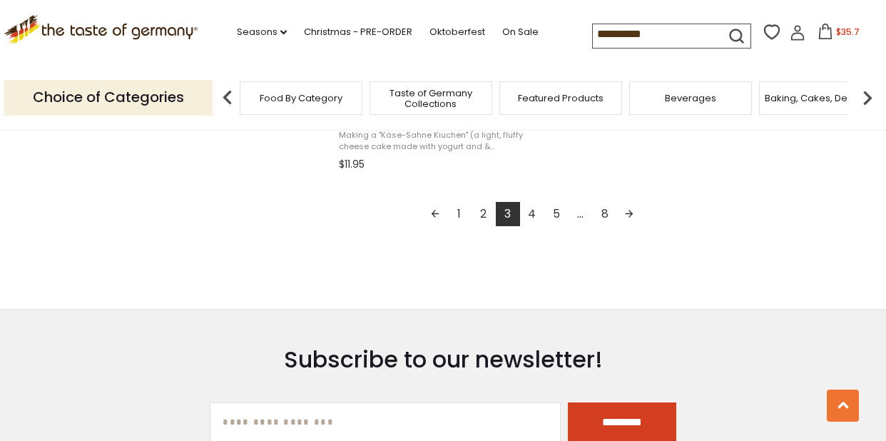
scroll to position [2718, 0]
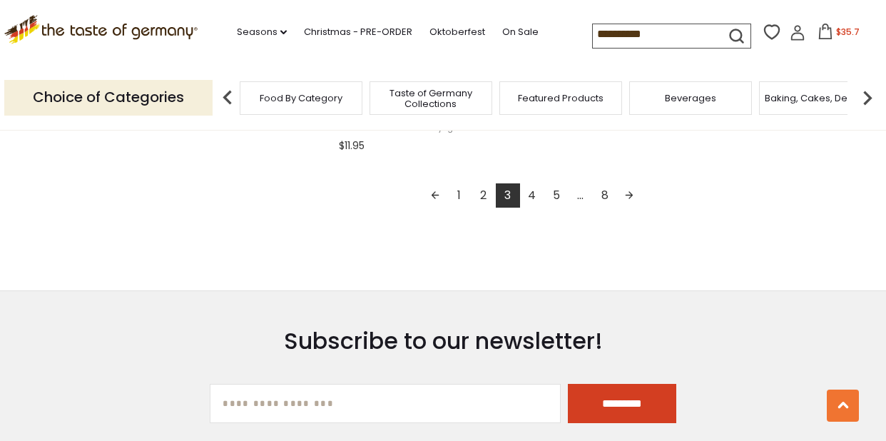
click at [533, 195] on link "4" at bounding box center [532, 195] width 24 height 24
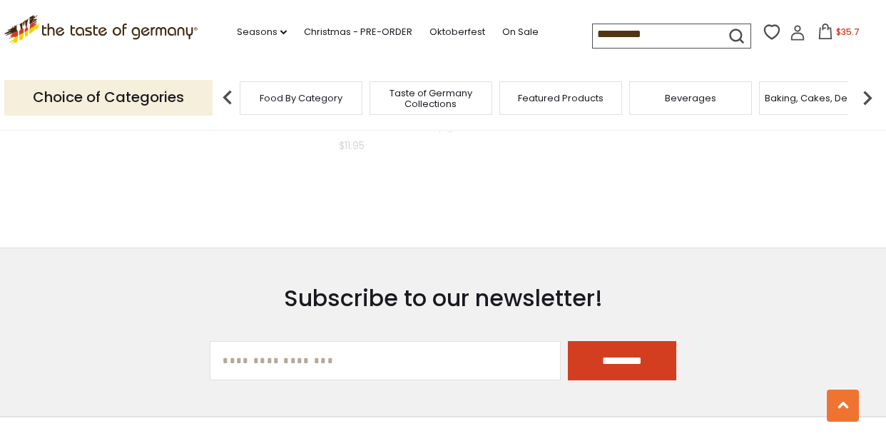
scroll to position [2023, 0]
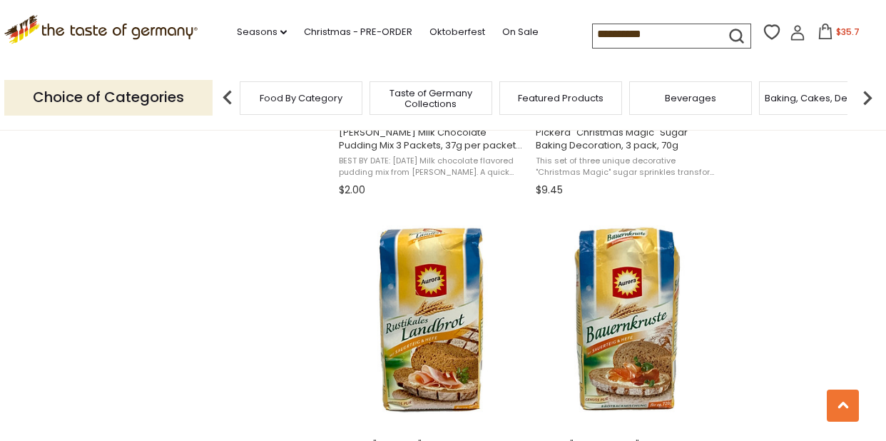
scroll to position [1846, 0]
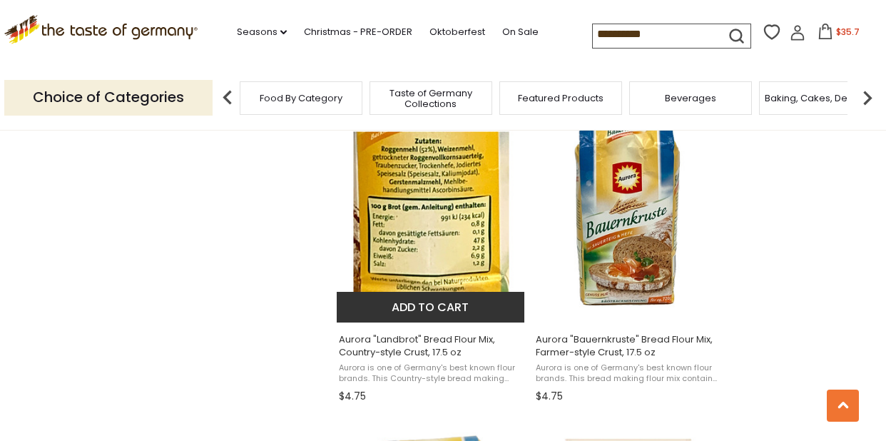
click at [426, 307] on button "Add to cart" at bounding box center [431, 307] width 188 height 31
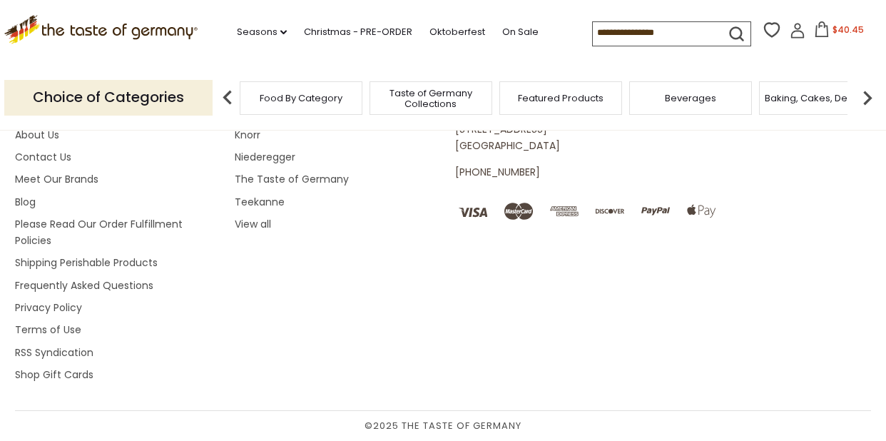
type input "**********"
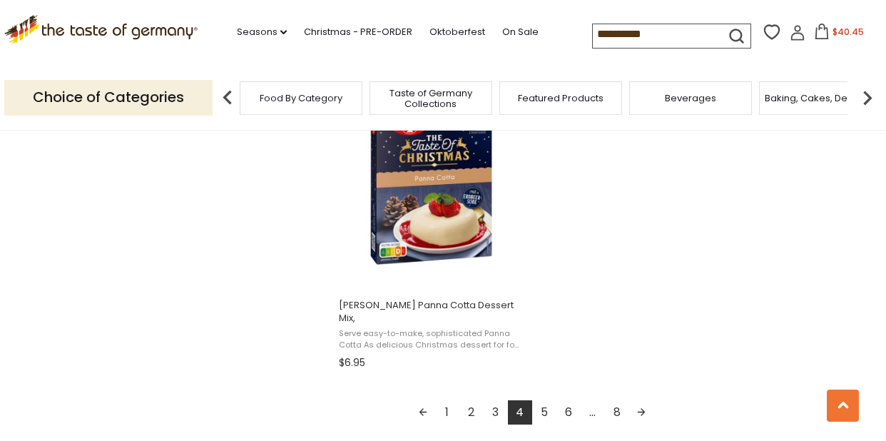
scroll to position [2539, 0]
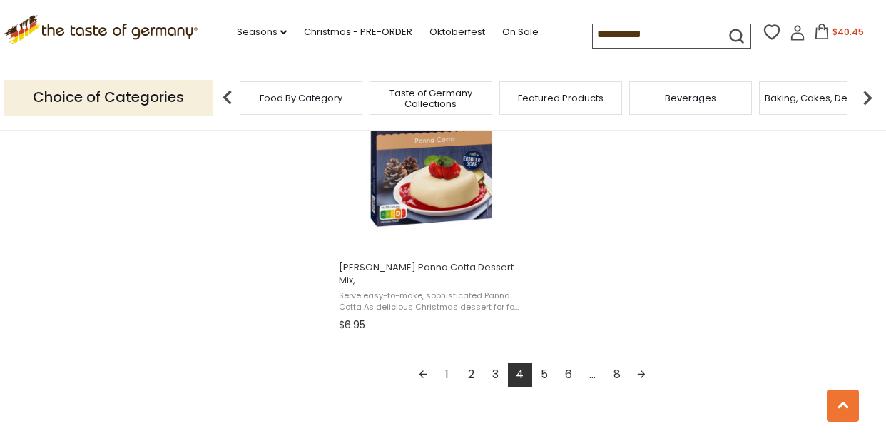
click at [543, 362] on link "5" at bounding box center [544, 374] width 24 height 24
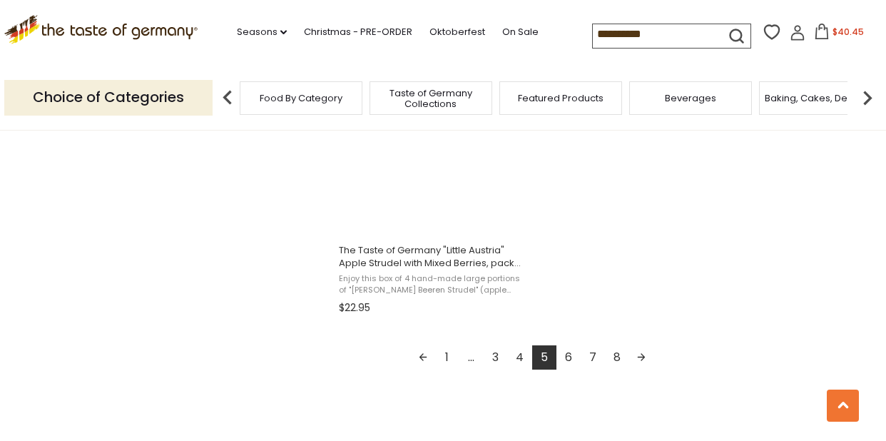
scroll to position [2617, 0]
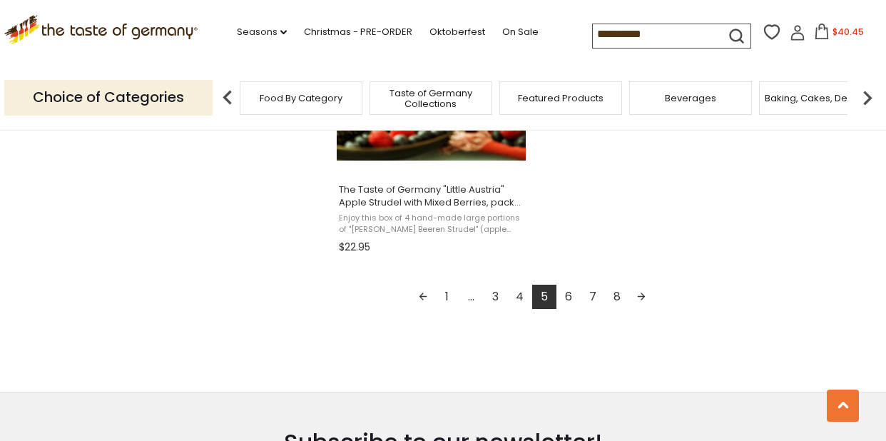
click at [567, 297] on link "6" at bounding box center [568, 297] width 24 height 24
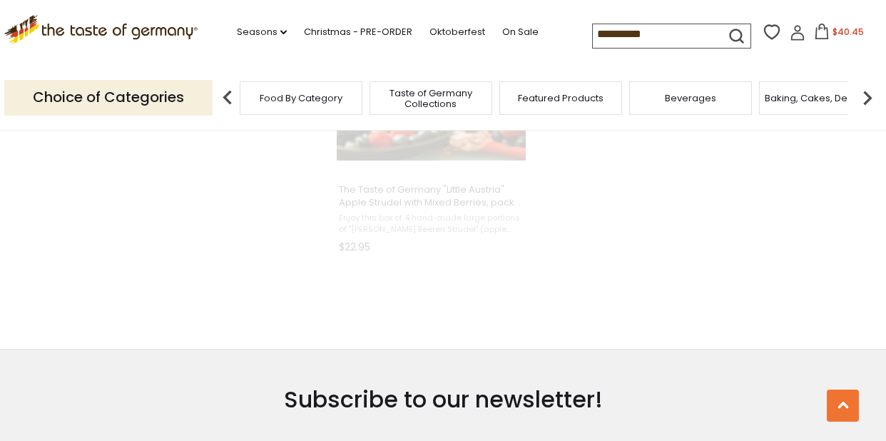
scroll to position [0, 0]
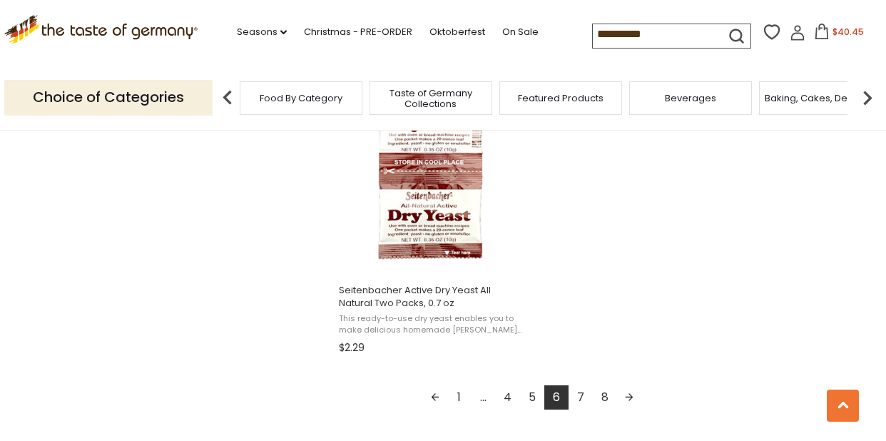
scroll to position [2516, 0]
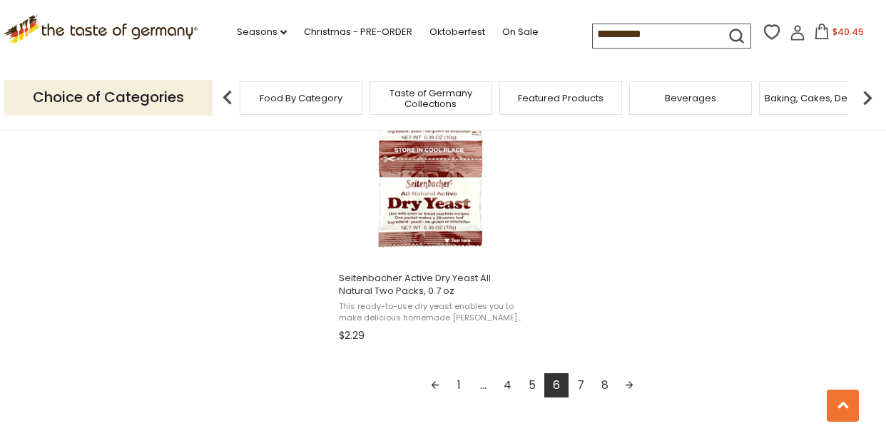
click at [580, 382] on link "7" at bounding box center [580, 385] width 24 height 24
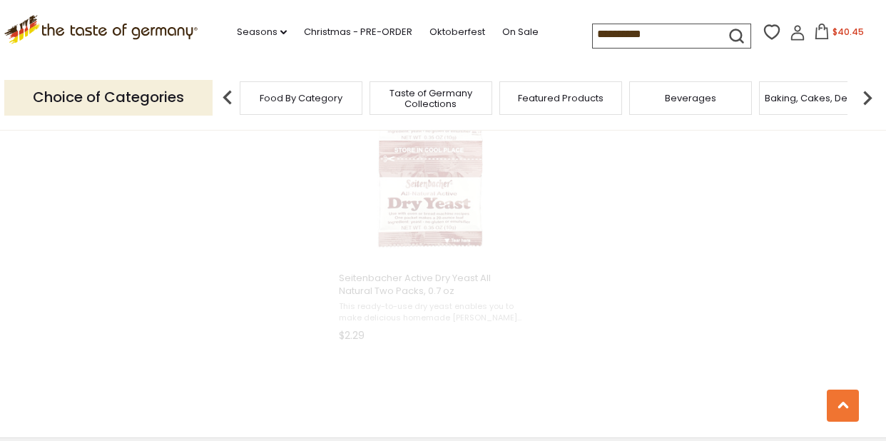
scroll to position [2052, 0]
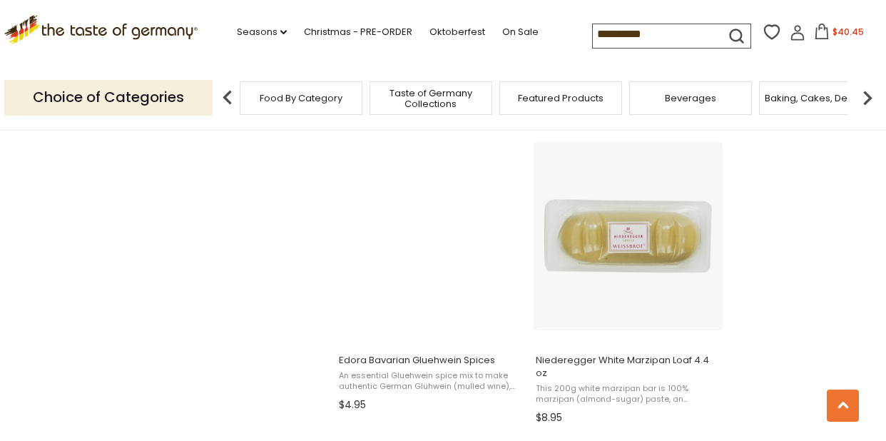
scroll to position [1208, 0]
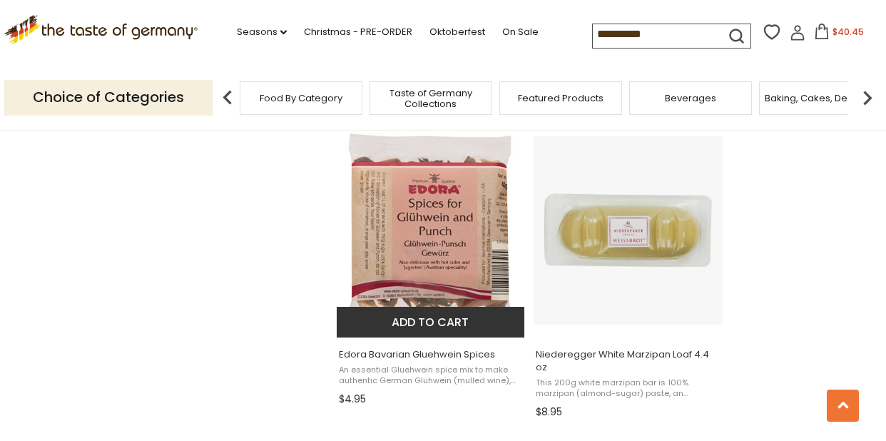
click at [411, 322] on button "Add to cart" at bounding box center [431, 322] width 188 height 31
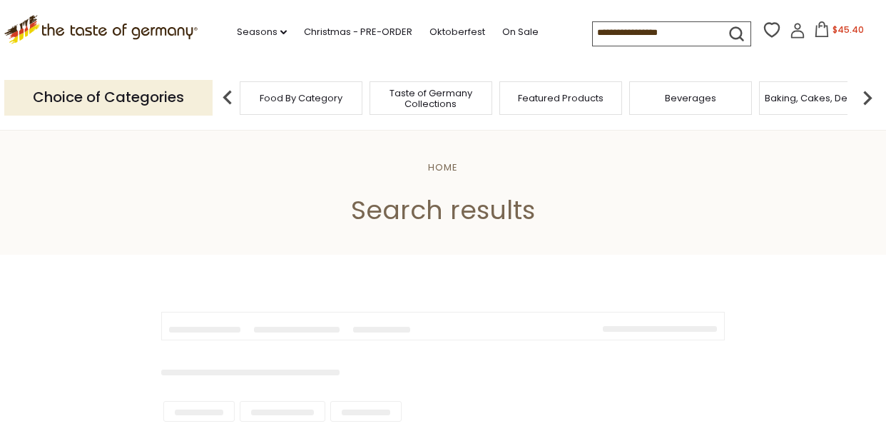
scroll to position [1208, 0]
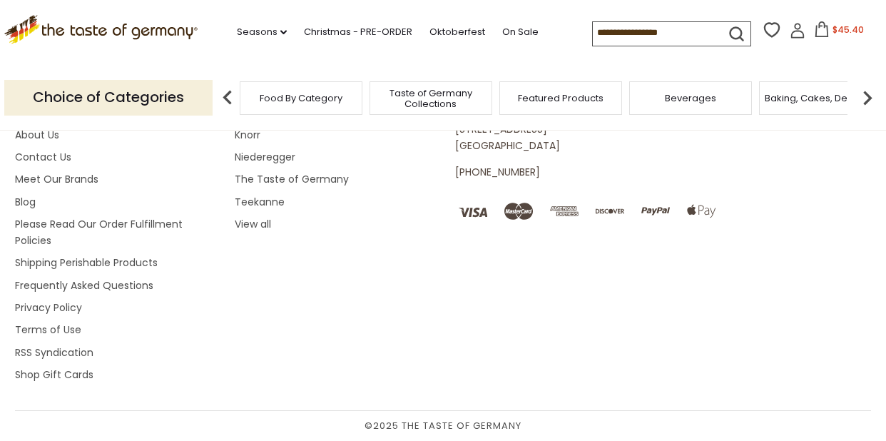
type input "**********"
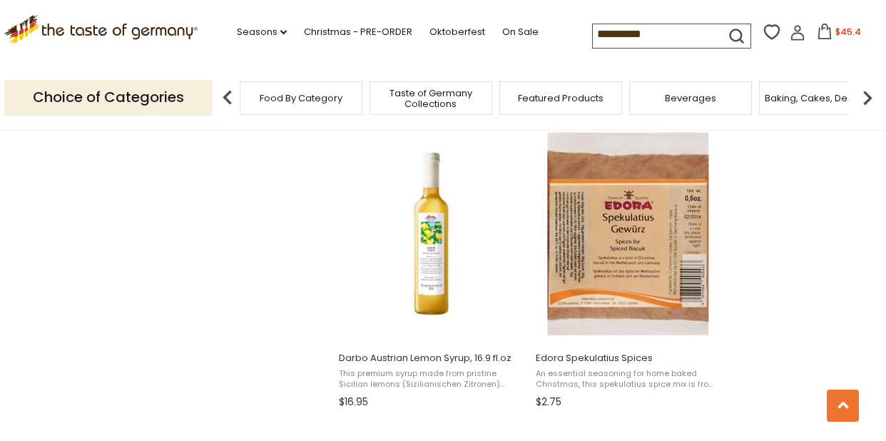
scroll to position [1821, 0]
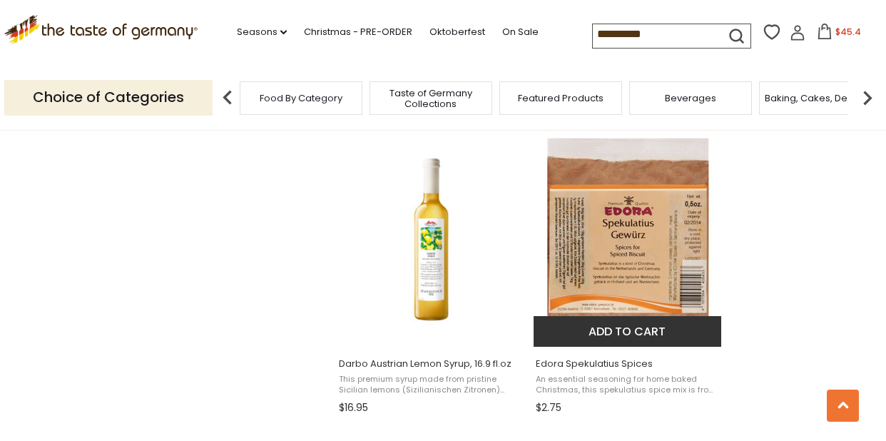
click at [645, 322] on button "Add to cart" at bounding box center [627, 331] width 188 height 31
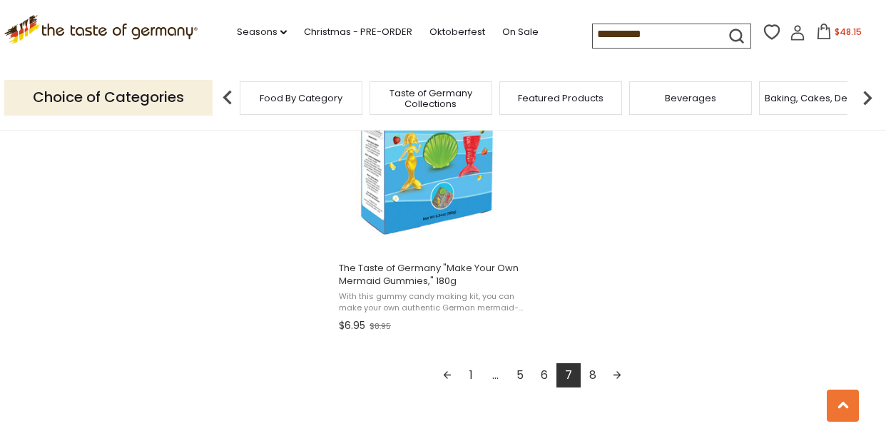
scroll to position [2532, 0]
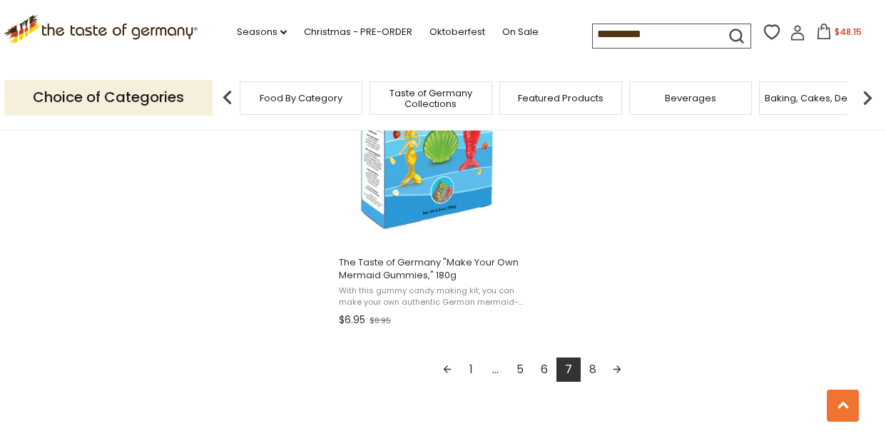
click at [593, 357] on link "8" at bounding box center [592, 369] width 24 height 24
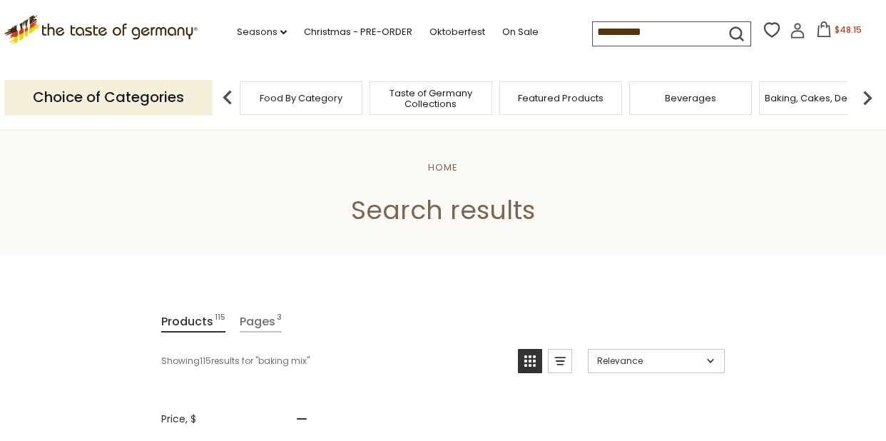
drag, startPoint x: 660, startPoint y: 38, endPoint x: 580, endPoint y: 34, distance: 79.3
click at [580, 34] on div ".st0{fill:#EDD300;} .st1{fill:#D33E21;} .st0{fill:#EDD300;} .st1{fill:#D33E21;}…" at bounding box center [442, 33] width 877 height 66
type input "**********"
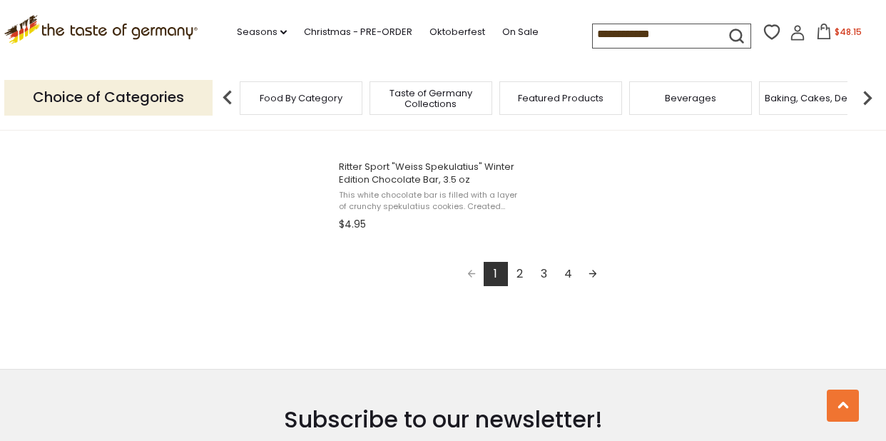
scroll to position [2579, 0]
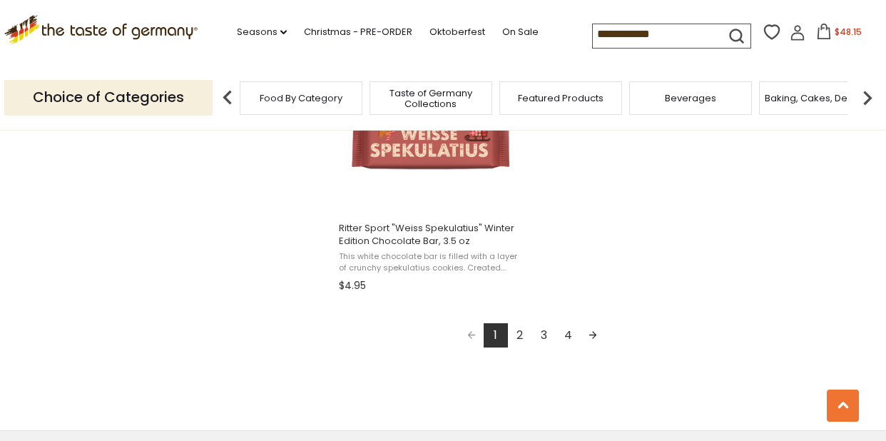
drag, startPoint x: 663, startPoint y: 35, endPoint x: 572, endPoint y: 36, distance: 90.6
click at [572, 36] on div ".st0{fill:#EDD300;} .st1{fill:#D33E21;} .st0{fill:#EDD300;} .st1{fill:#D33E21;}…" at bounding box center [442, 33] width 877 height 66
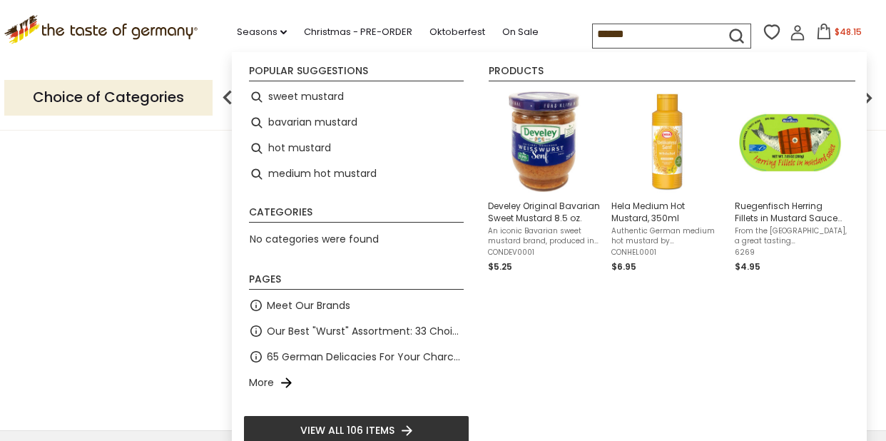
type input "*******"
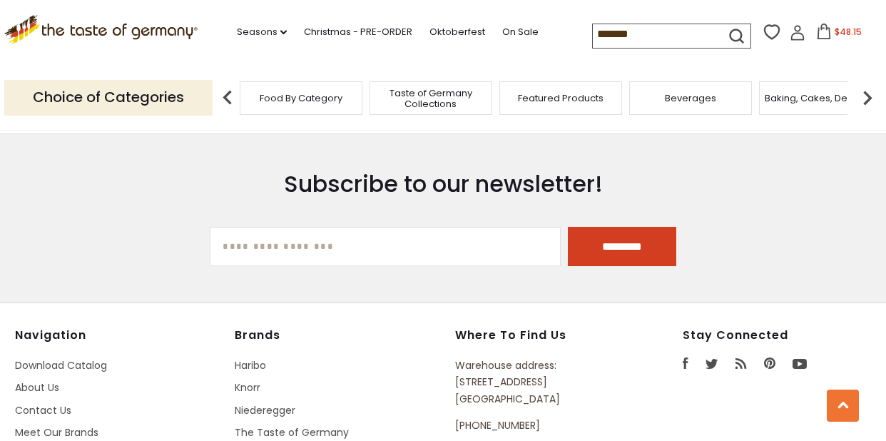
scroll to position [2948, 0]
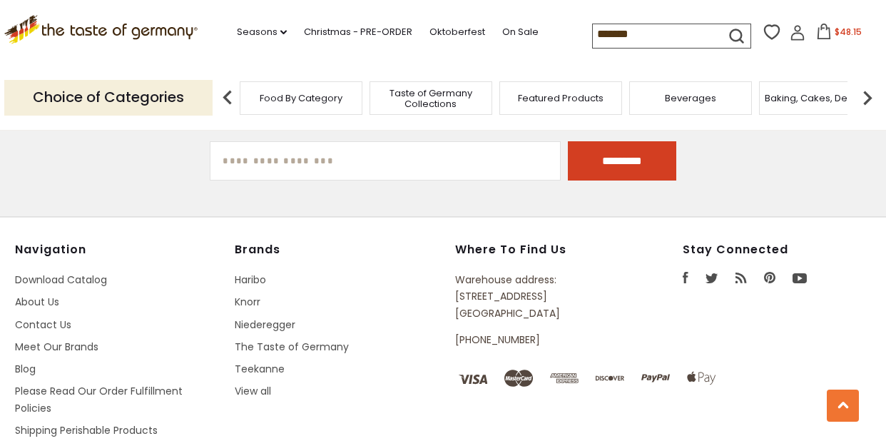
drag, startPoint x: 647, startPoint y: 34, endPoint x: 563, endPoint y: 37, distance: 84.2
click at [563, 37] on div ".st0{fill:#EDD300;} .st1{fill:#D33E21;} .st0{fill:#EDD300;} .st1{fill:#D33E21;}…" at bounding box center [442, 33] width 877 height 66
type input "*******"
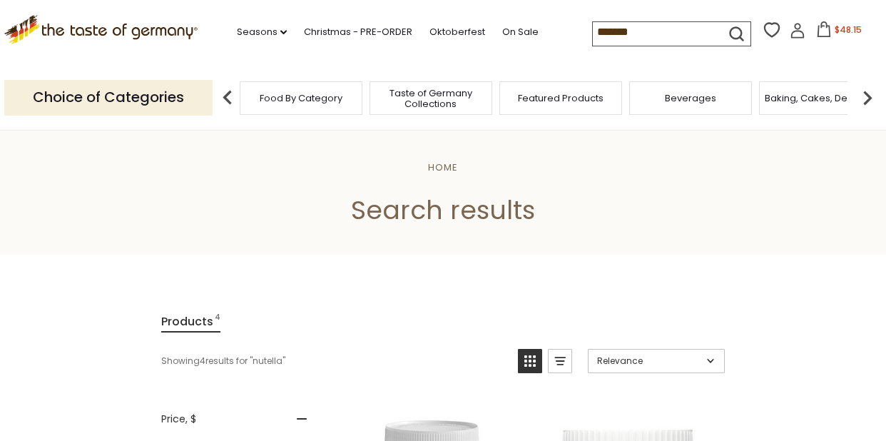
drag, startPoint x: 642, startPoint y: 34, endPoint x: 571, endPoint y: 38, distance: 71.4
click at [571, 38] on div ".st0{fill:#EDD300;} .st1{fill:#D33E21;} .st0{fill:#EDD300;} .st1{fill:#D33E21;}…" at bounding box center [442, 33] width 877 height 66
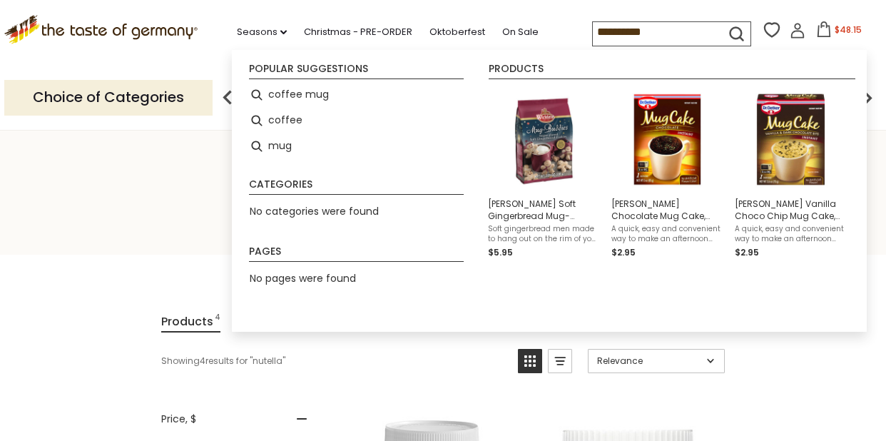
type input "**********"
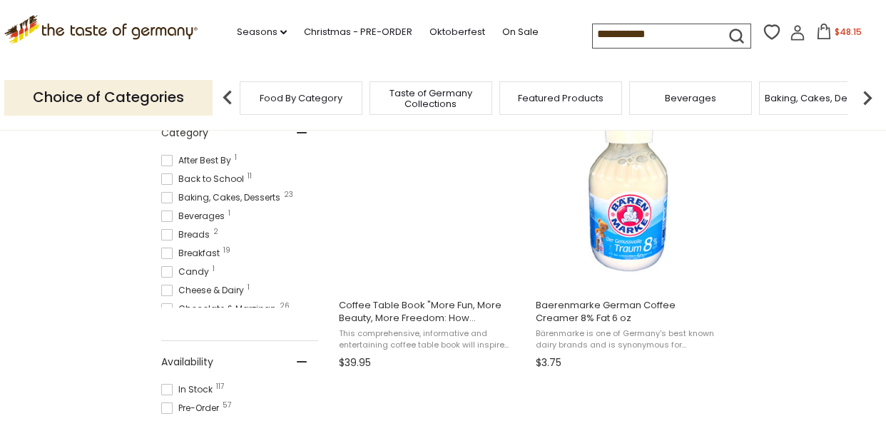
scroll to position [419, 0]
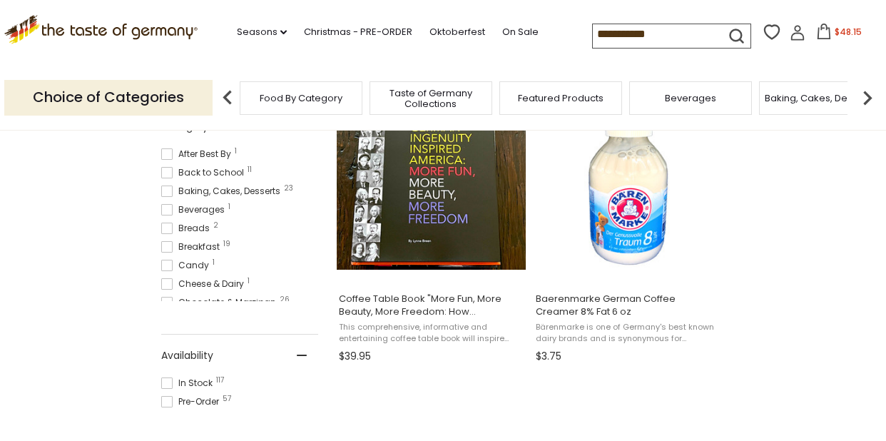
click at [165, 173] on span at bounding box center [166, 172] width 11 height 11
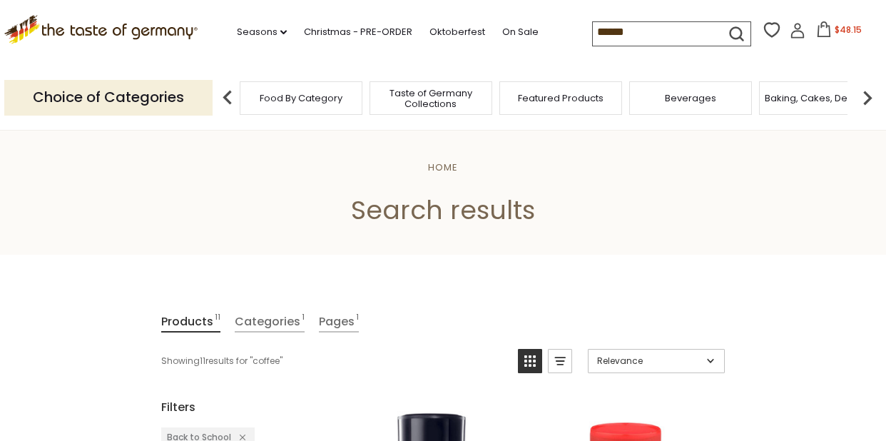
drag, startPoint x: 628, startPoint y: 32, endPoint x: 578, endPoint y: 31, distance: 49.9
click at [578, 31] on div ".st0{fill:#EDD300;} .st1{fill:#D33E21;} .st0{fill:#EDD300;} .st1{fill:#D33E21;}…" at bounding box center [442, 33] width 877 height 66
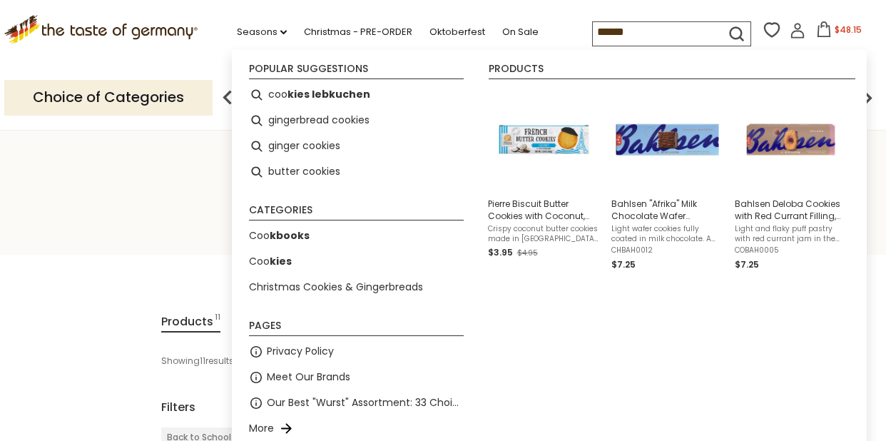
type input "*******"
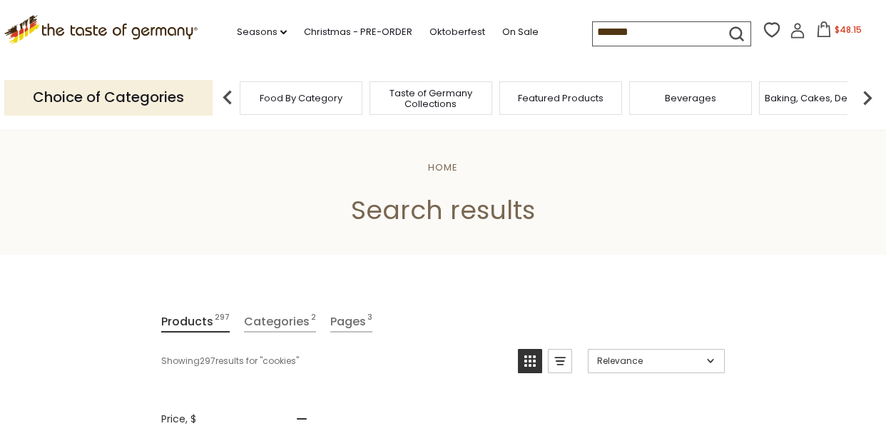
click at [650, 36] on input "*******" at bounding box center [653, 32] width 121 height 20
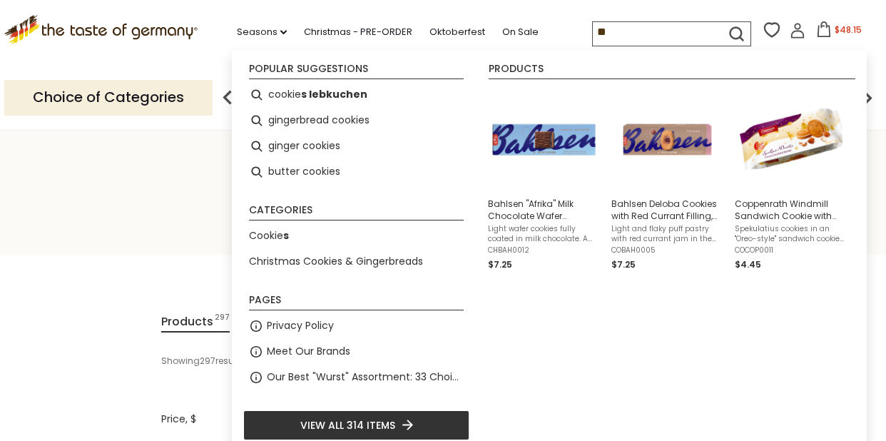
type input "*"
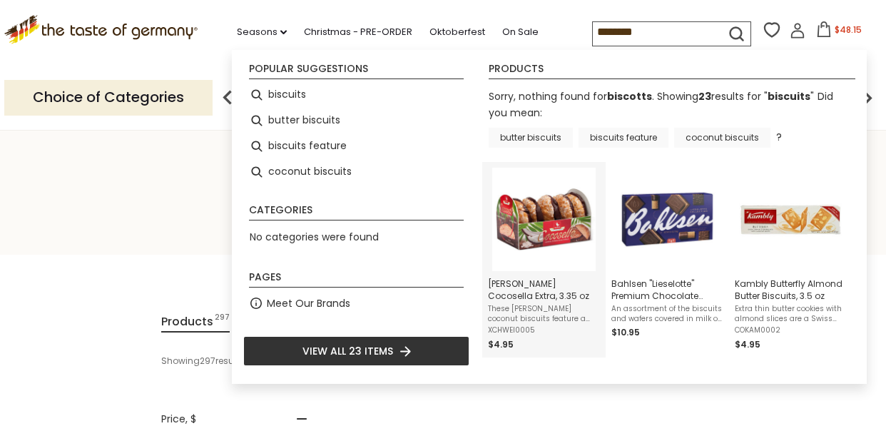
type input "********"
click at [523, 222] on img "Weiss Cocosella Extra, 3.35 oz" at bounding box center [543, 219] width 103 height 103
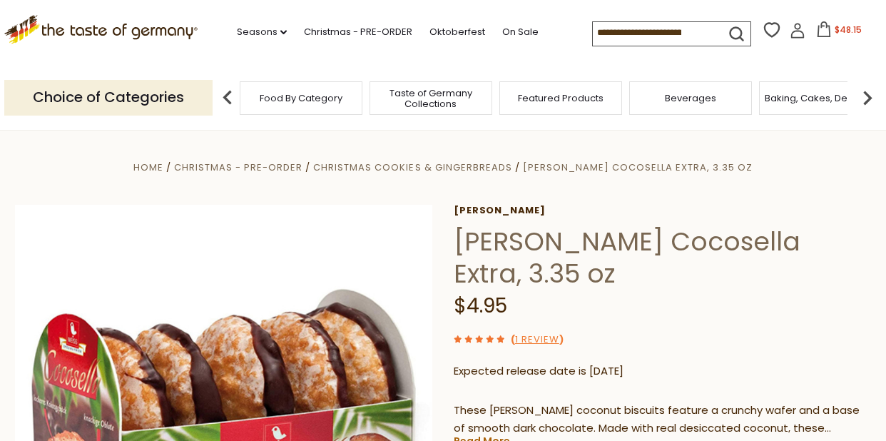
drag, startPoint x: 695, startPoint y: 34, endPoint x: 583, endPoint y: 33, distance: 112.0
click at [593, 33] on input at bounding box center [653, 32] width 121 height 20
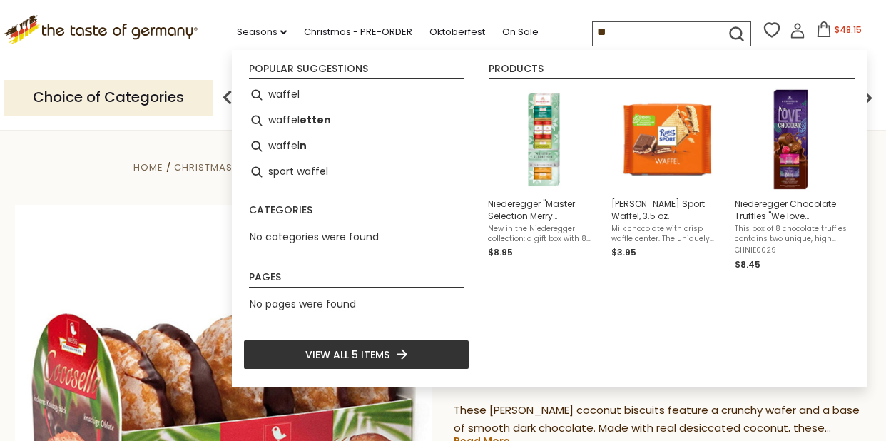
type input "*"
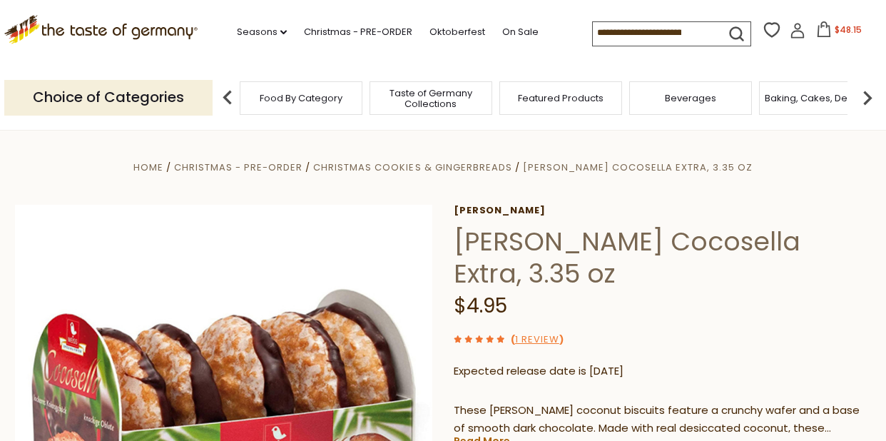
drag, startPoint x: 696, startPoint y: 31, endPoint x: 585, endPoint y: 24, distance: 111.5
click at [593, 24] on input at bounding box center [653, 32] width 121 height 20
drag, startPoint x: 585, startPoint y: 24, endPoint x: 718, endPoint y: 26, distance: 133.4
click at [718, 26] on form at bounding box center [668, 32] width 150 height 20
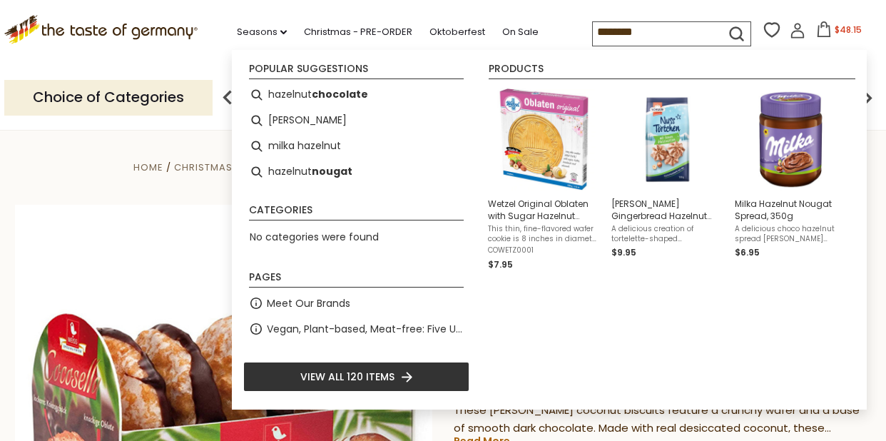
drag, startPoint x: 639, startPoint y: 31, endPoint x: 556, endPoint y: 26, distance: 82.8
click at [556, 26] on div ".st0{fill:#EDD300;} .st1{fill:#D33E21;} .st0{fill:#EDD300;} .st1{fill:#D33E21;}…" at bounding box center [442, 33] width 877 height 66
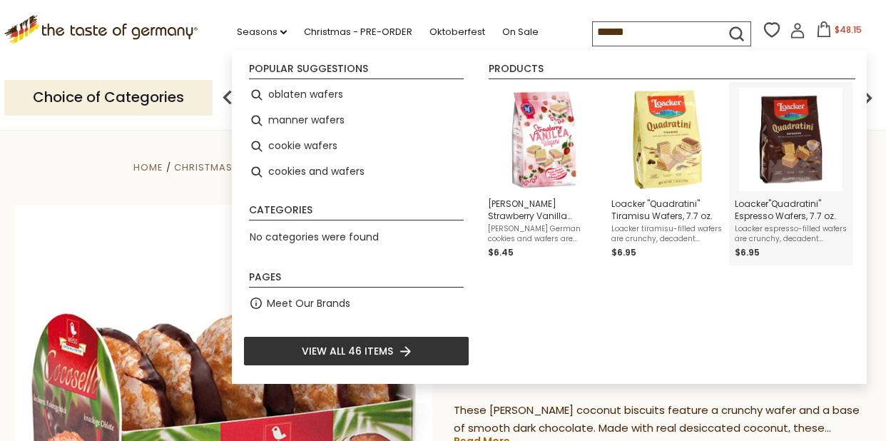
type input "******"
click at [781, 145] on img "Instant Search Results" at bounding box center [790, 139] width 103 height 103
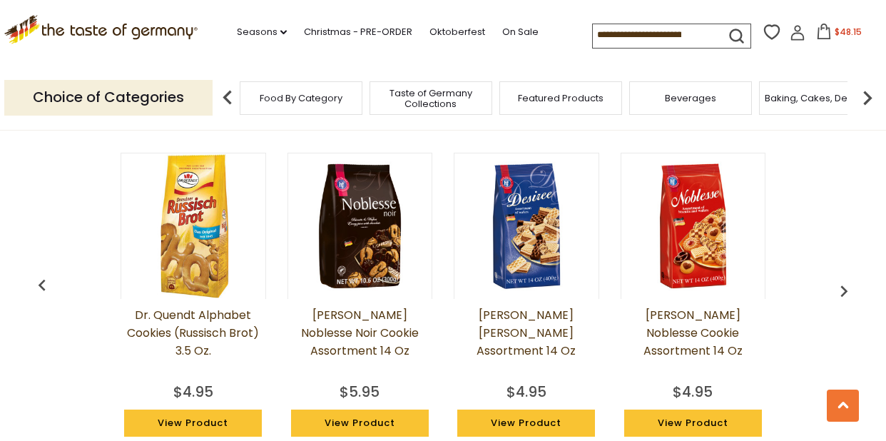
scroll to position [1074, 0]
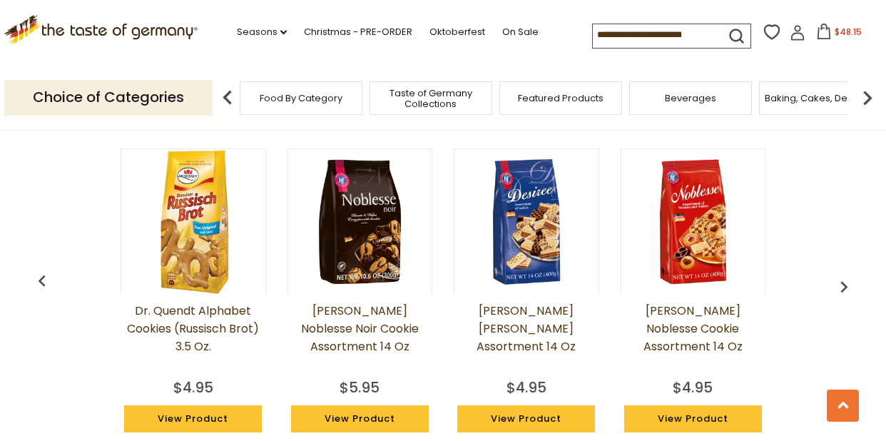
click at [530, 237] on img at bounding box center [526, 222] width 144 height 144
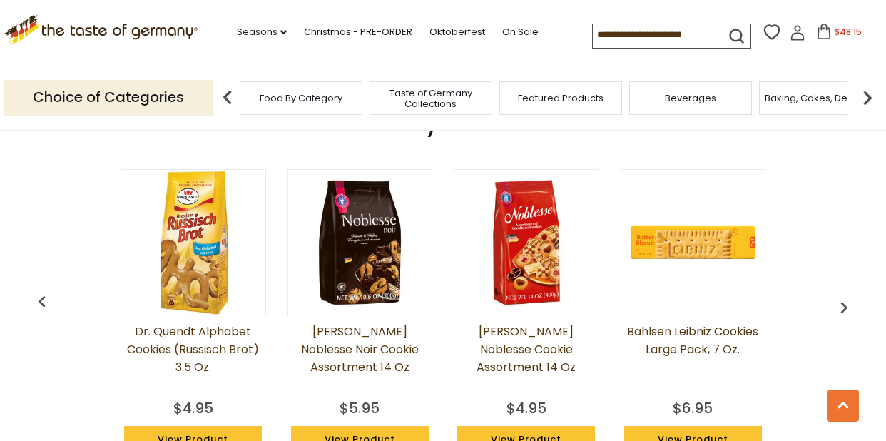
scroll to position [1070, 0]
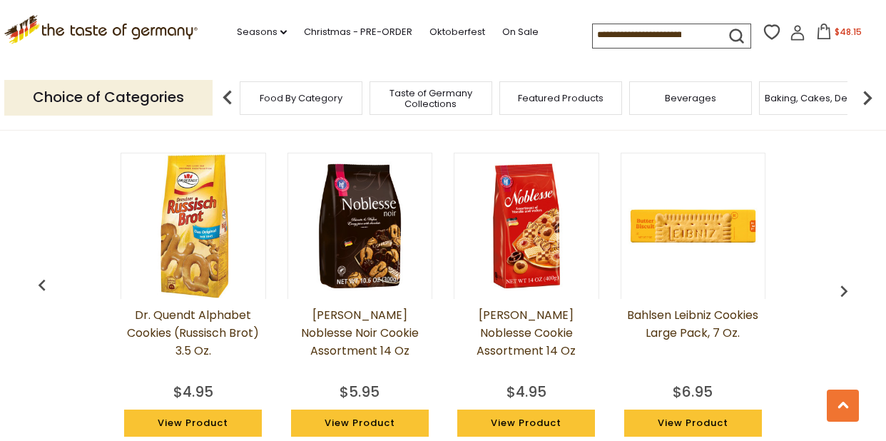
click at [841, 295] on img "button" at bounding box center [843, 291] width 23 height 23
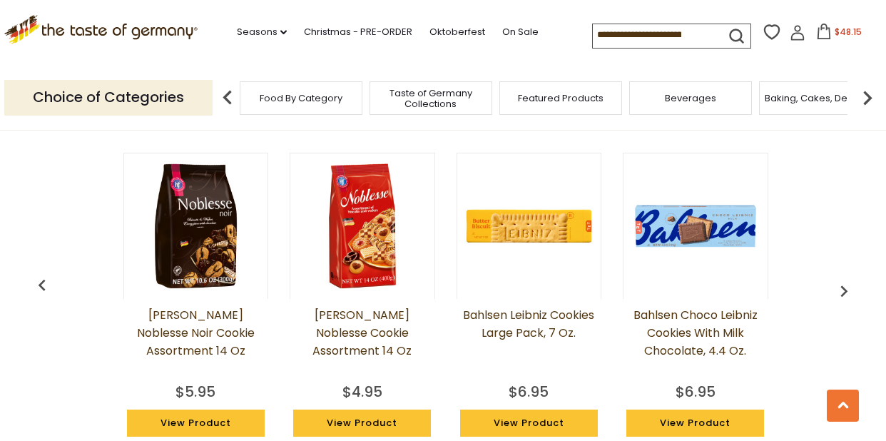
scroll to position [0, 167]
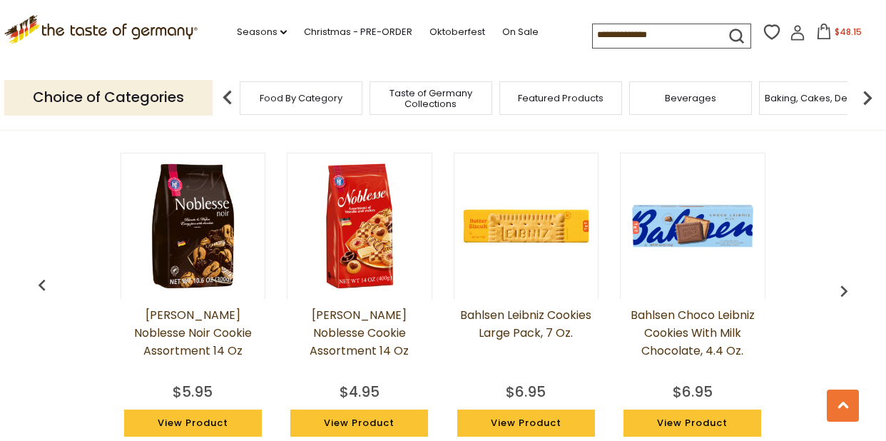
click at [841, 295] on img "button" at bounding box center [843, 291] width 23 height 23
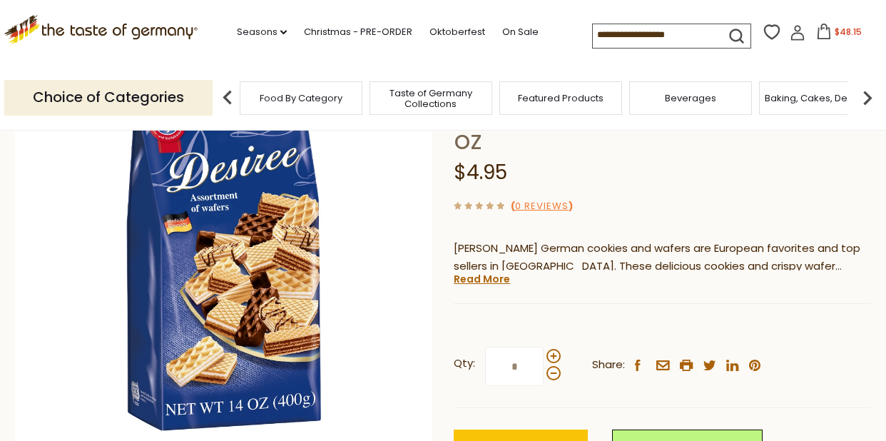
scroll to position [183, 0]
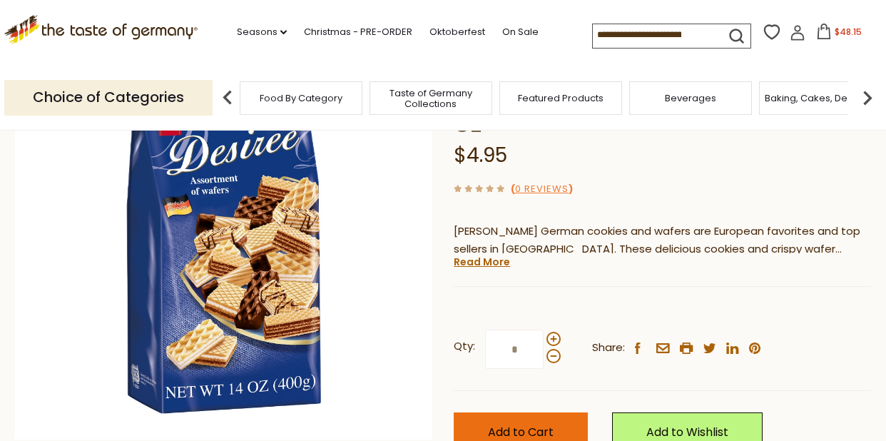
click at [495, 424] on span "Add to Cart" at bounding box center [521, 432] width 66 height 16
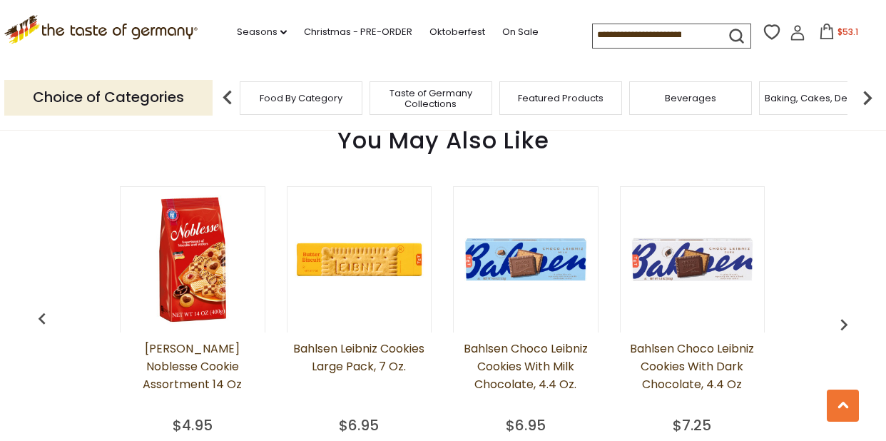
scroll to position [1040, 0]
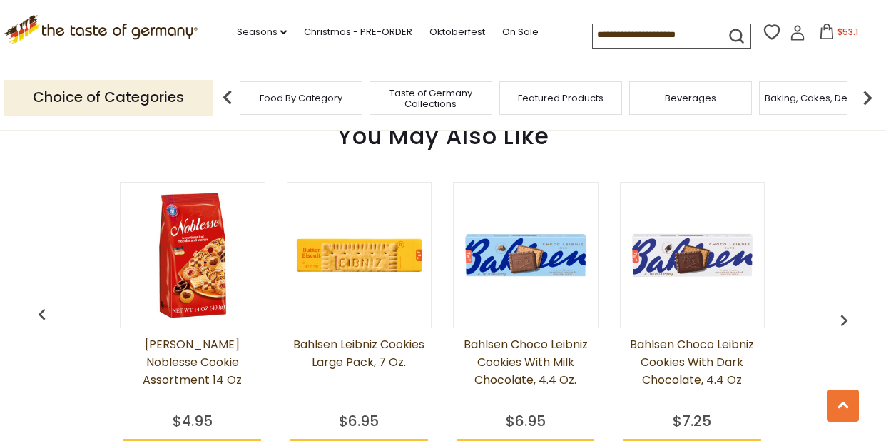
click at [196, 272] on img at bounding box center [193, 255] width 144 height 144
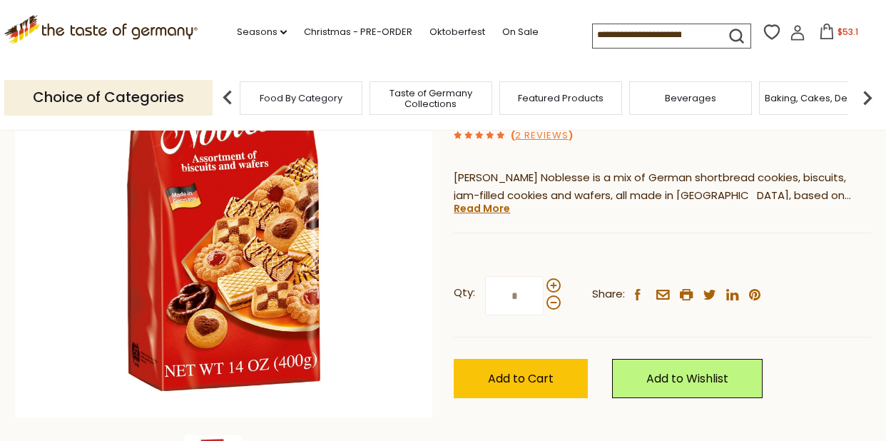
scroll to position [208, 0]
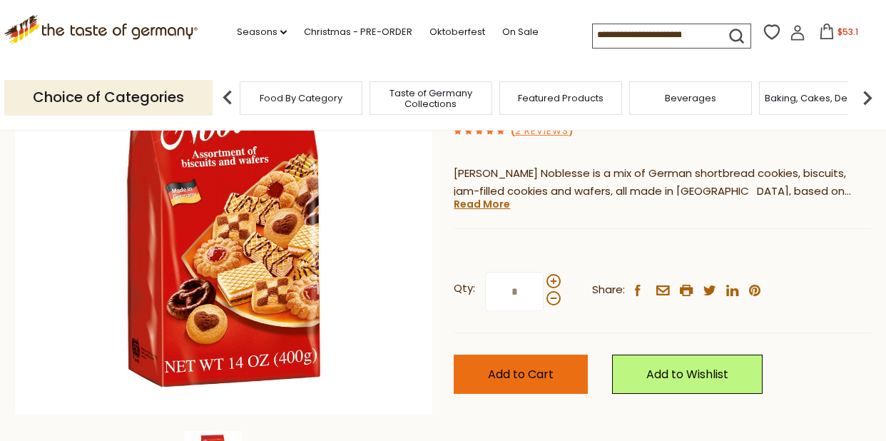
click at [551, 375] on span "Add to Cart" at bounding box center [521, 374] width 66 height 16
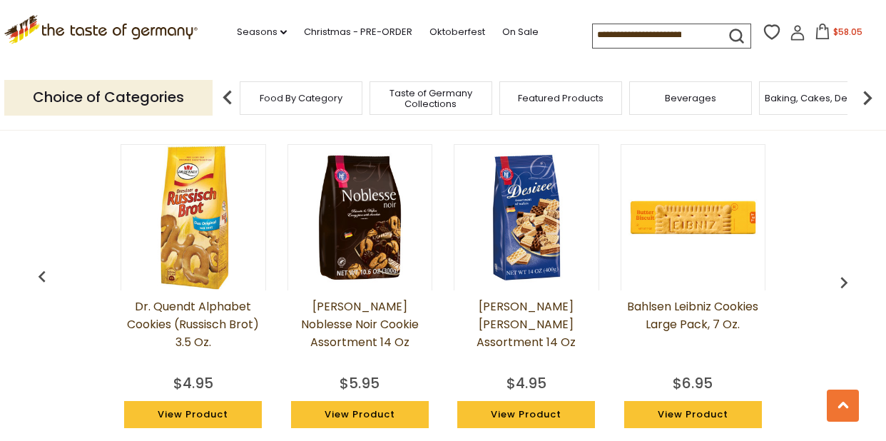
scroll to position [1074, 0]
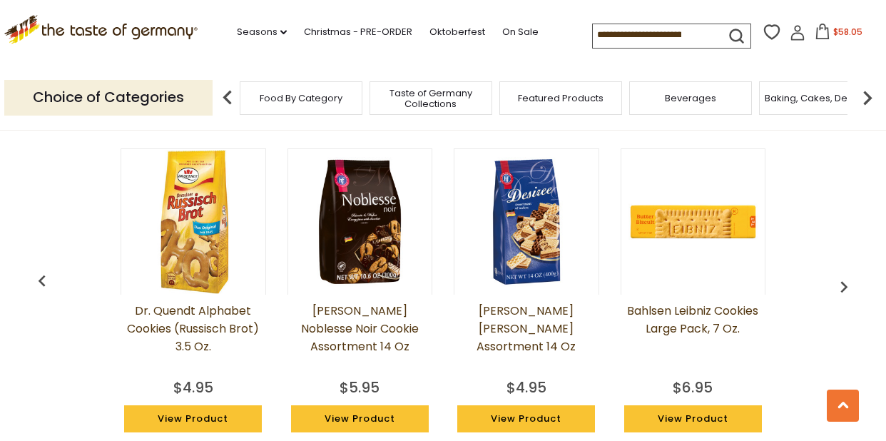
click at [367, 240] on img at bounding box center [360, 222] width 144 height 144
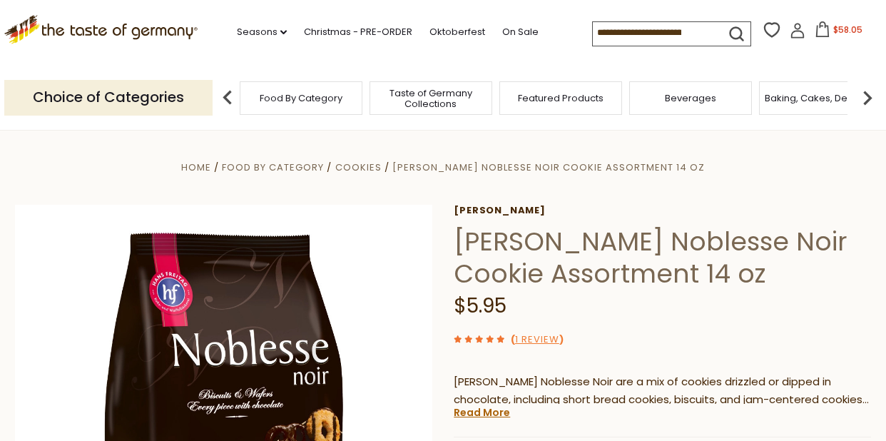
click at [833, 29] on span "$58.05" at bounding box center [847, 30] width 29 height 12
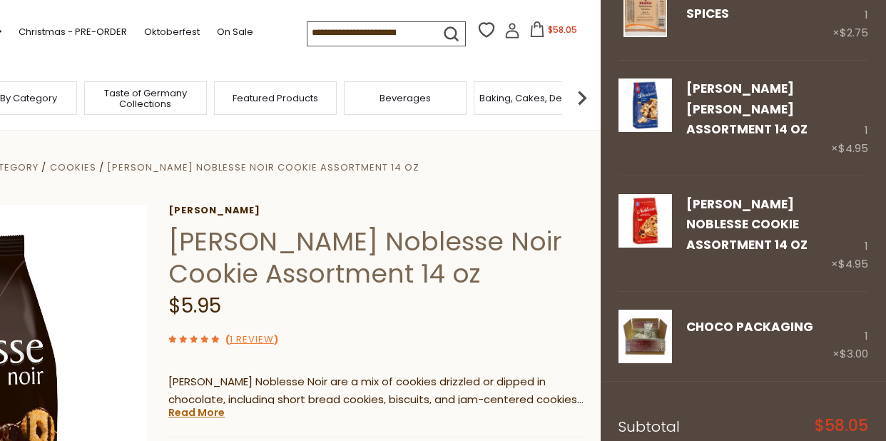
scroll to position [1289, 0]
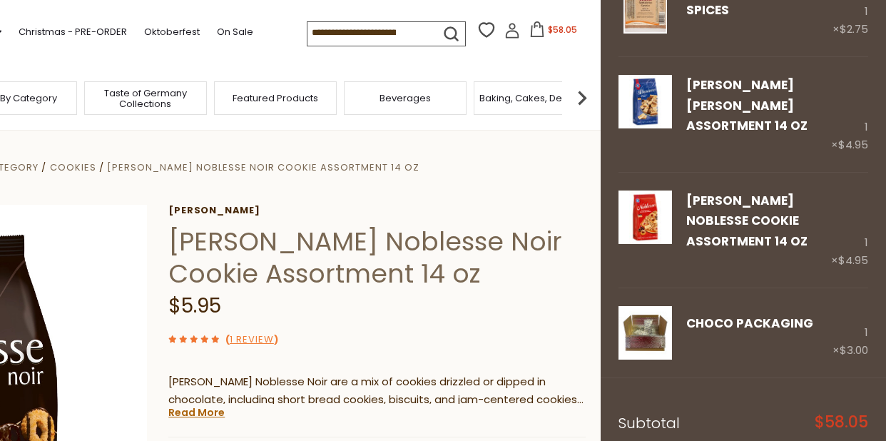
drag, startPoint x: 879, startPoint y: 349, endPoint x: 626, endPoint y: 386, distance: 255.8
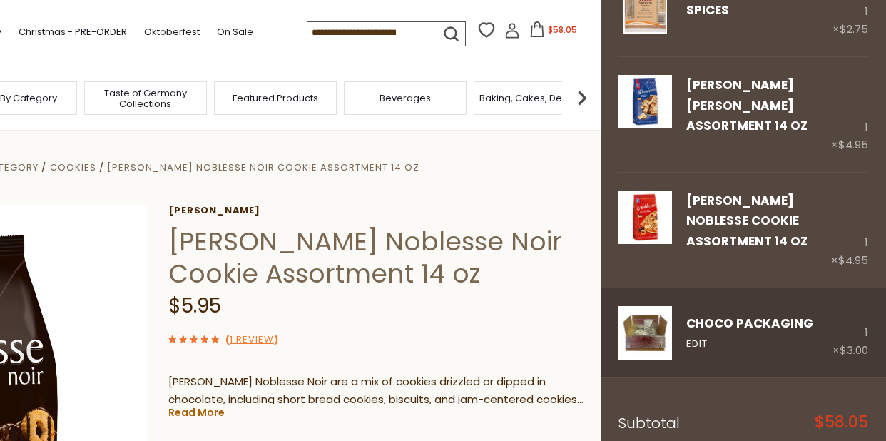
click at [744, 314] on link "CHOCO Packaging" at bounding box center [749, 322] width 127 height 17
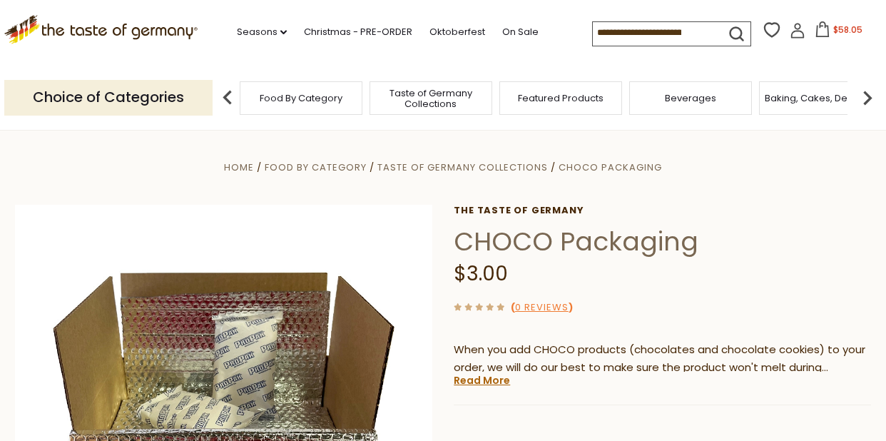
click at [833, 31] on span "$58.05" at bounding box center [847, 30] width 29 height 12
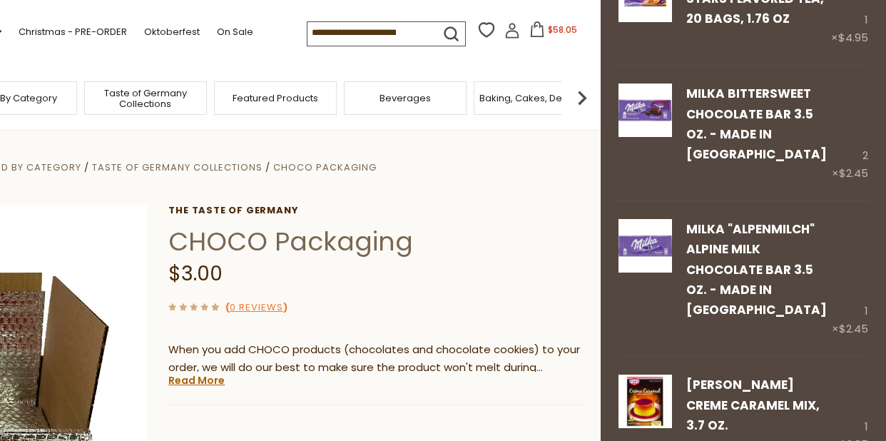
scroll to position [317, 0]
